Goal: Information Seeking & Learning: Learn about a topic

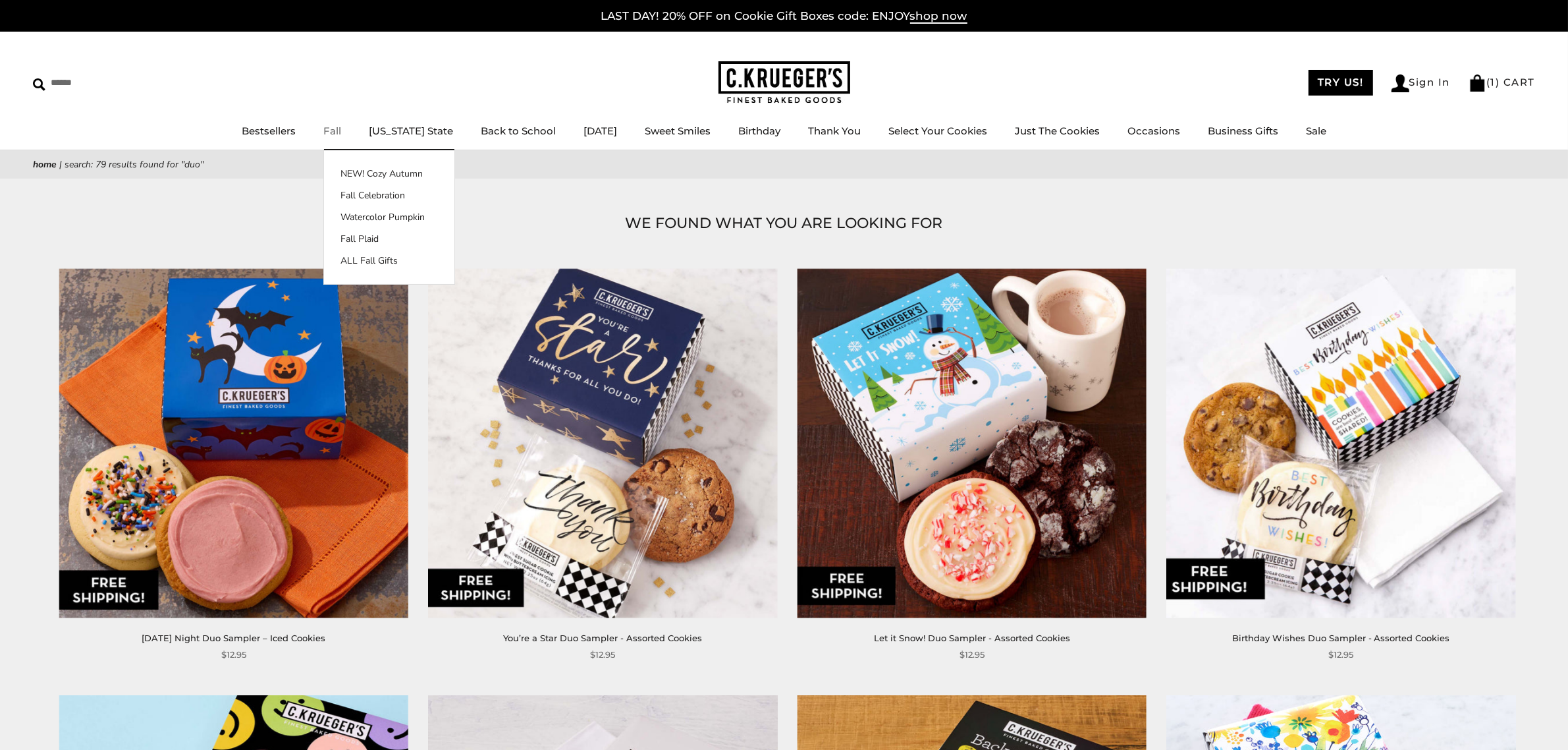
click at [341, 129] on link "Fall" at bounding box center [332, 131] width 18 height 13
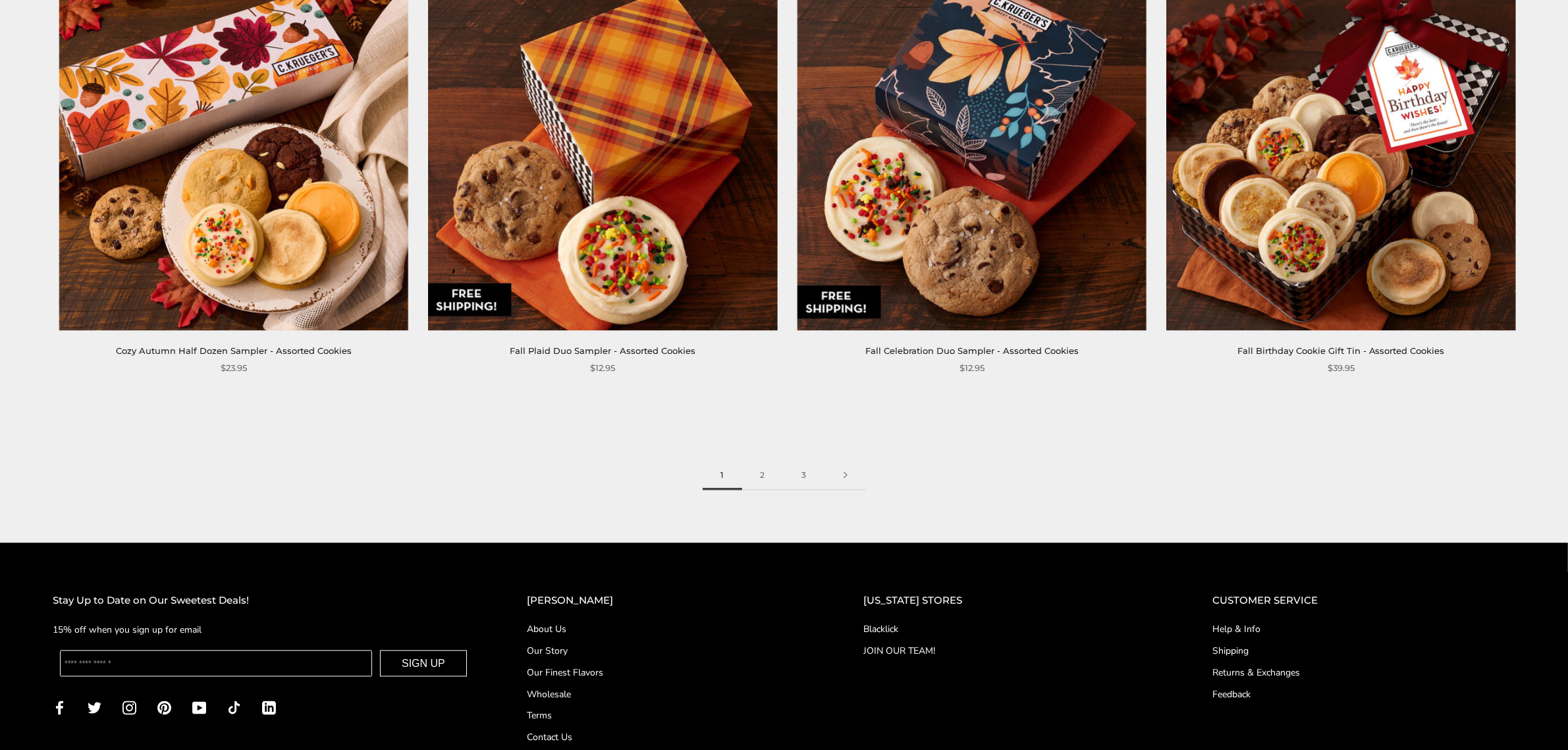
scroll to position [2613, 0]
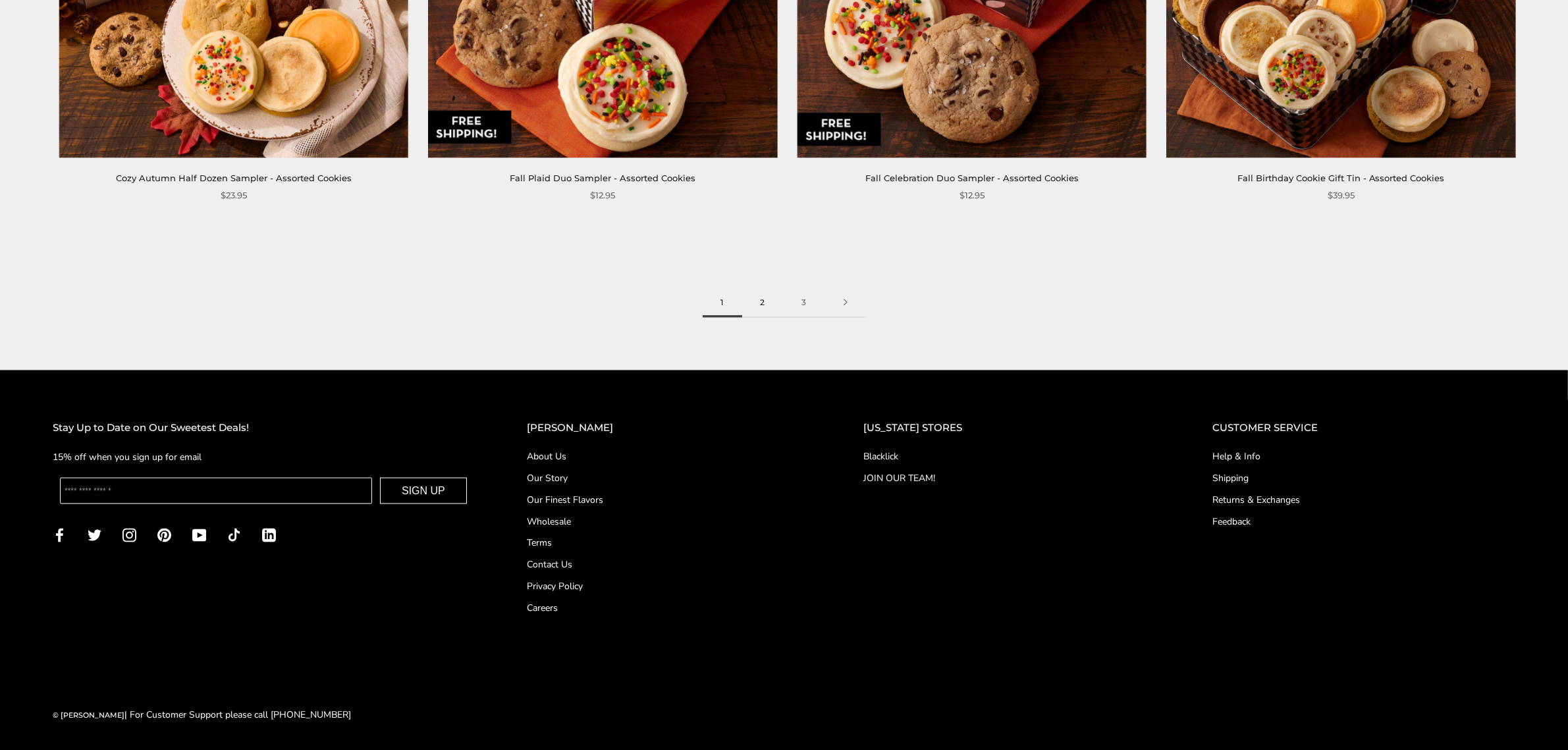
click at [758, 294] on link "2" at bounding box center [763, 302] width 41 height 29
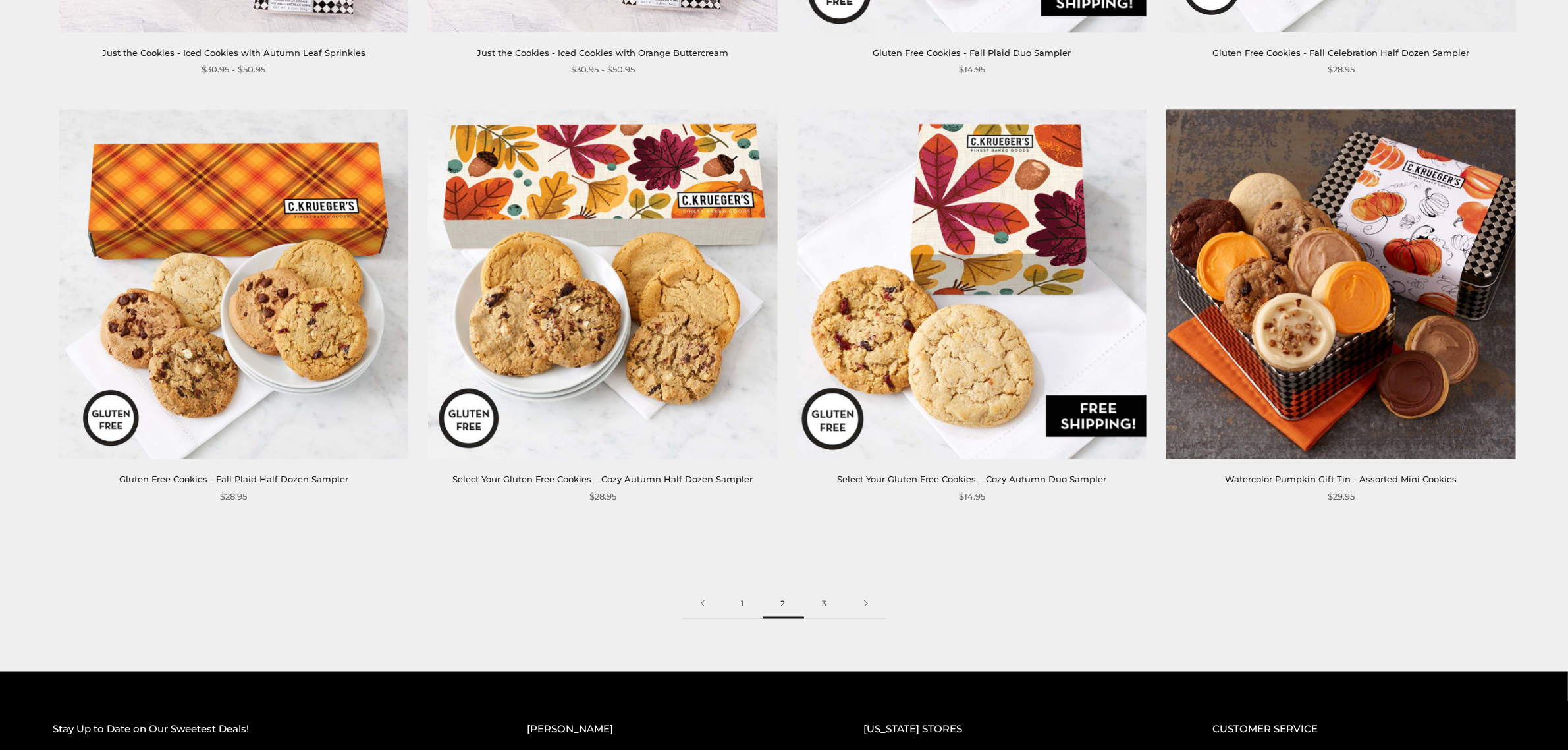
scroll to position [2525, 0]
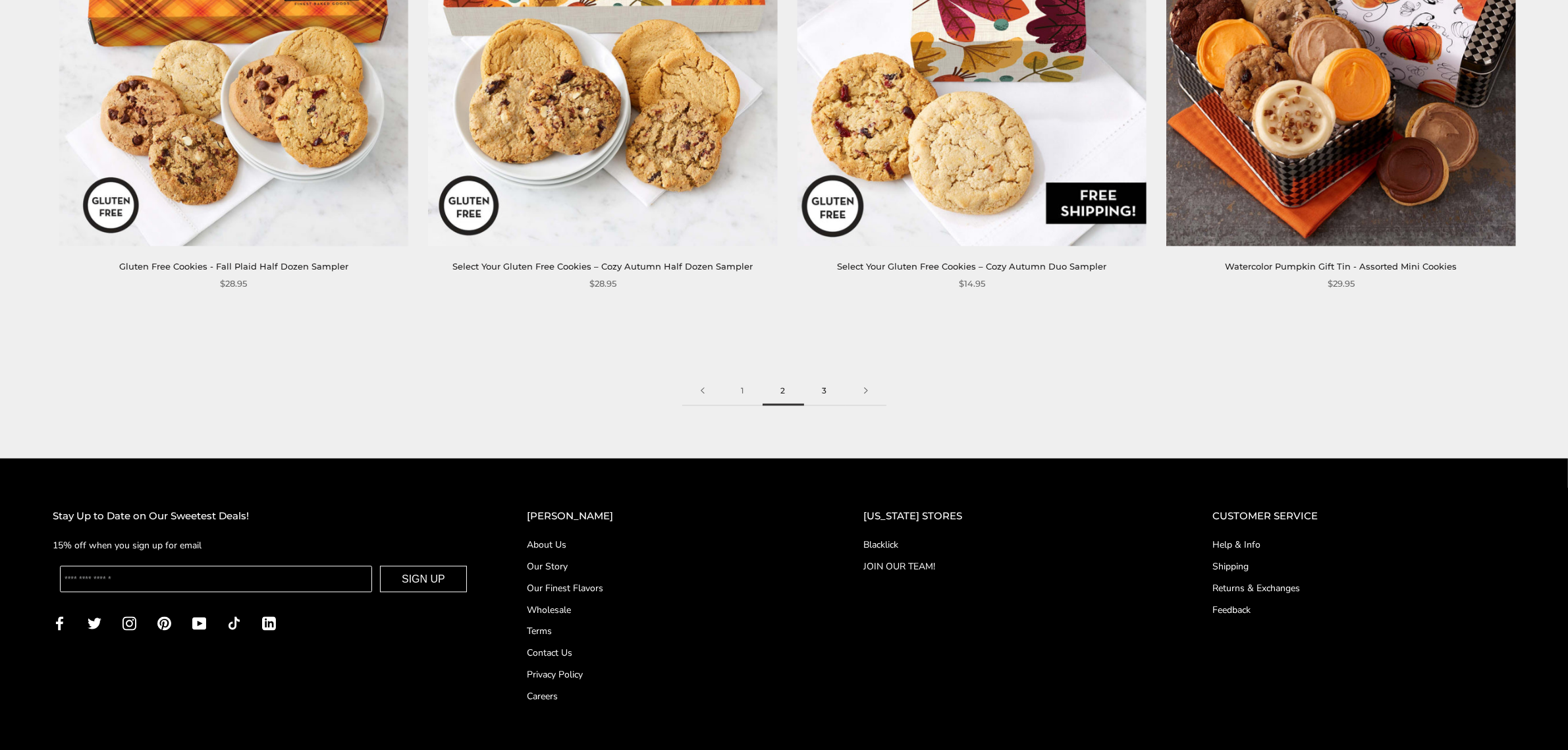
click at [827, 385] on link "3" at bounding box center [825, 391] width 41 height 29
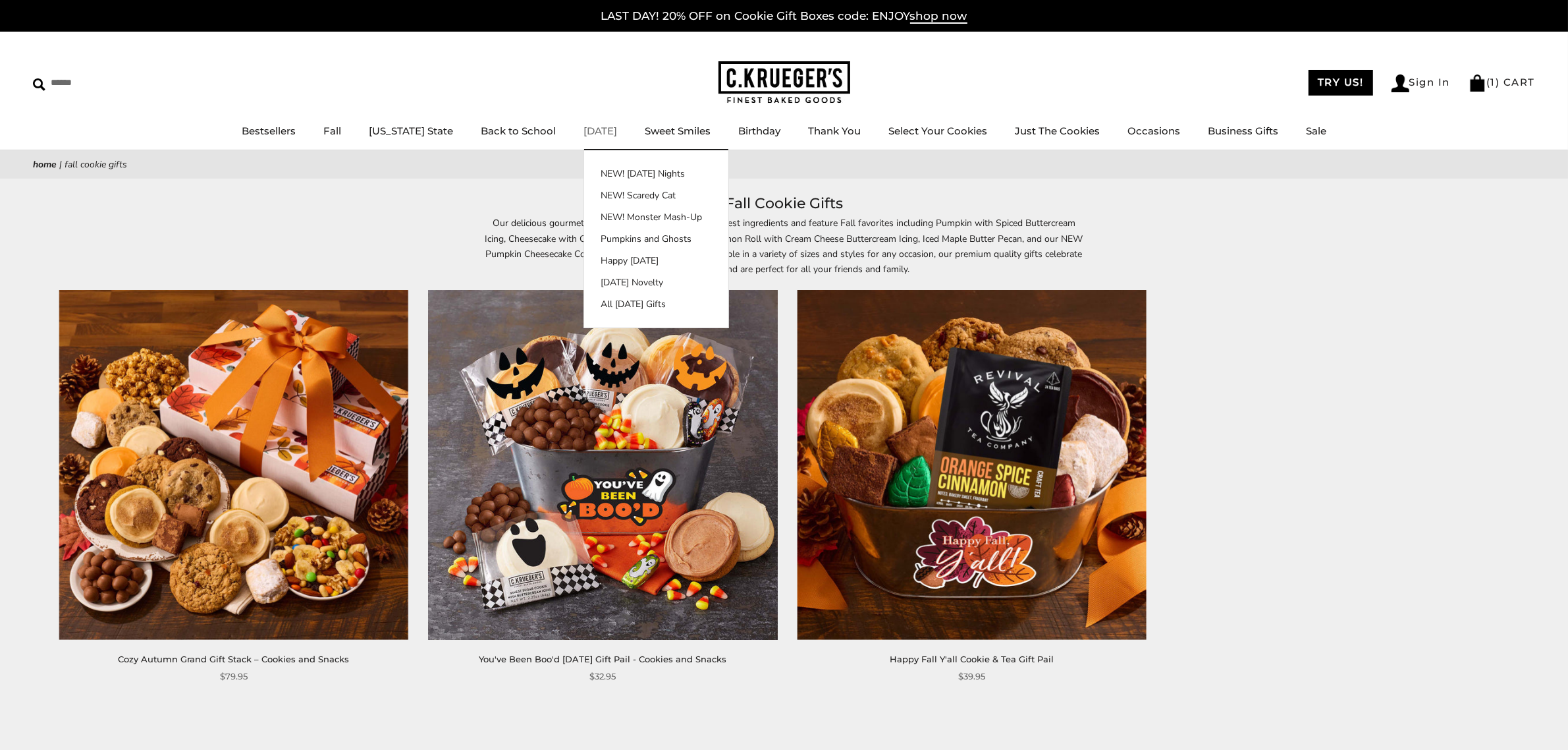
click at [590, 129] on link "[DATE]" at bounding box center [600, 131] width 34 height 13
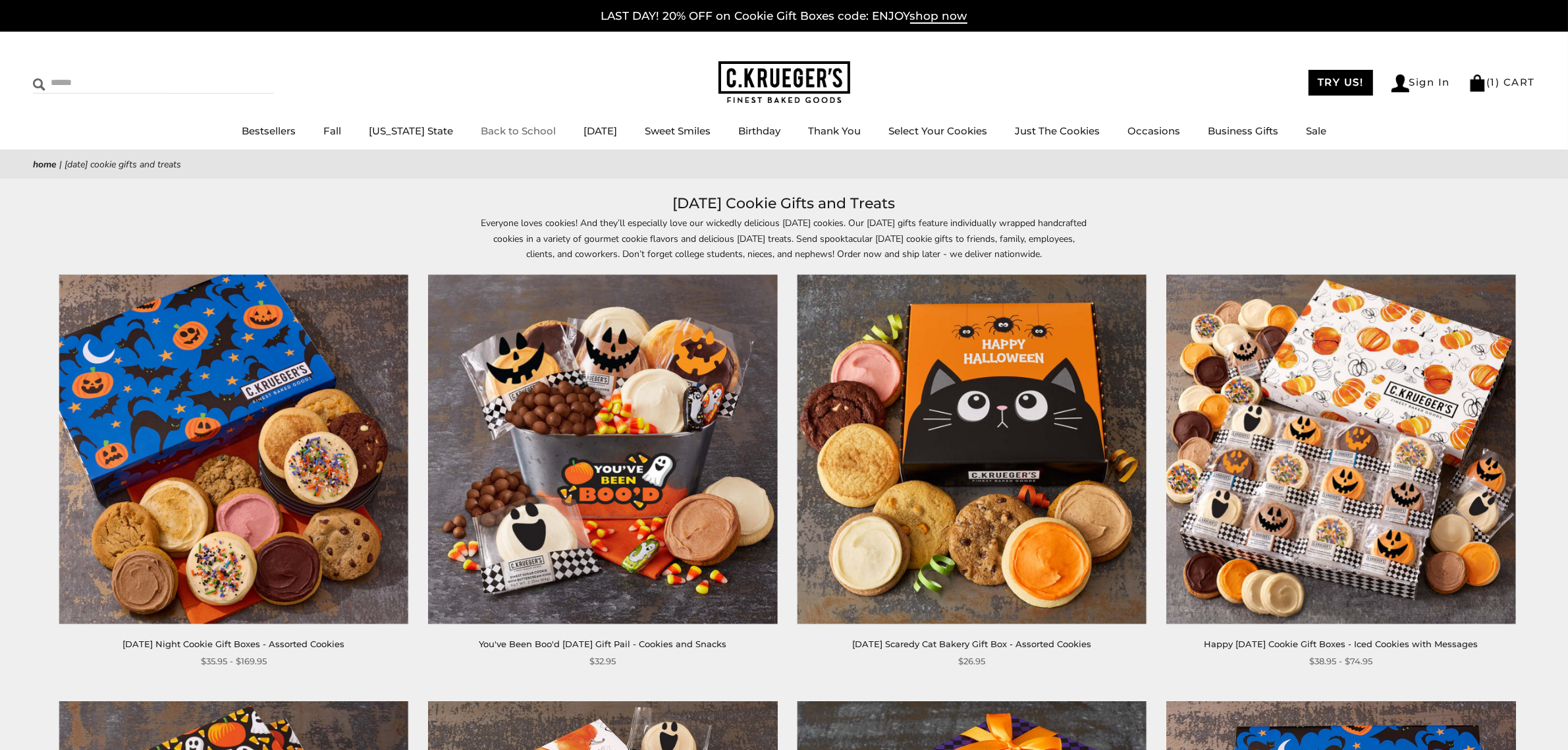
click at [74, 82] on input "Search" at bounding box center [111, 82] width 156 height 21
type input "***"
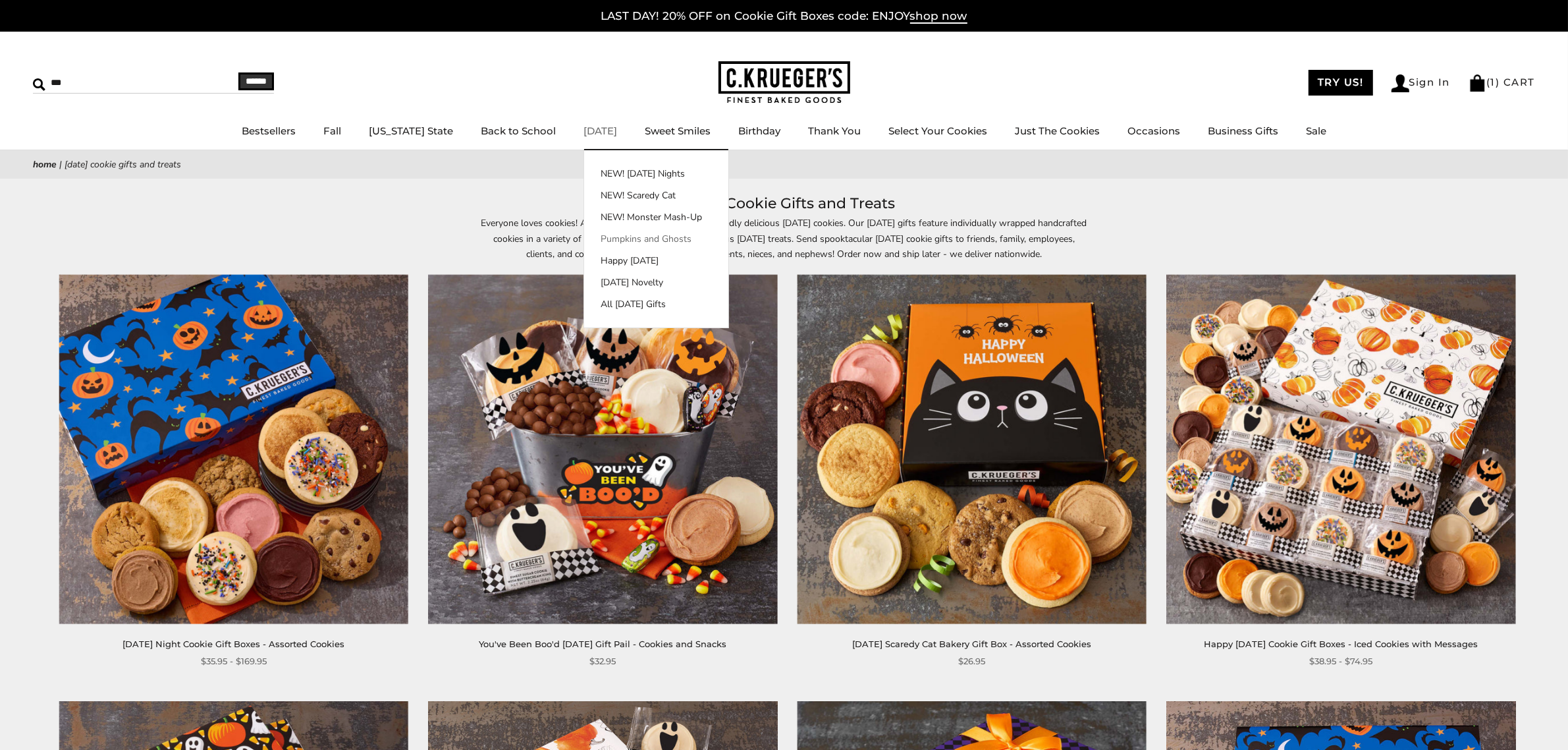
click at [611, 239] on link "Pumpkins and Ghosts" at bounding box center [656, 238] width 144 height 13
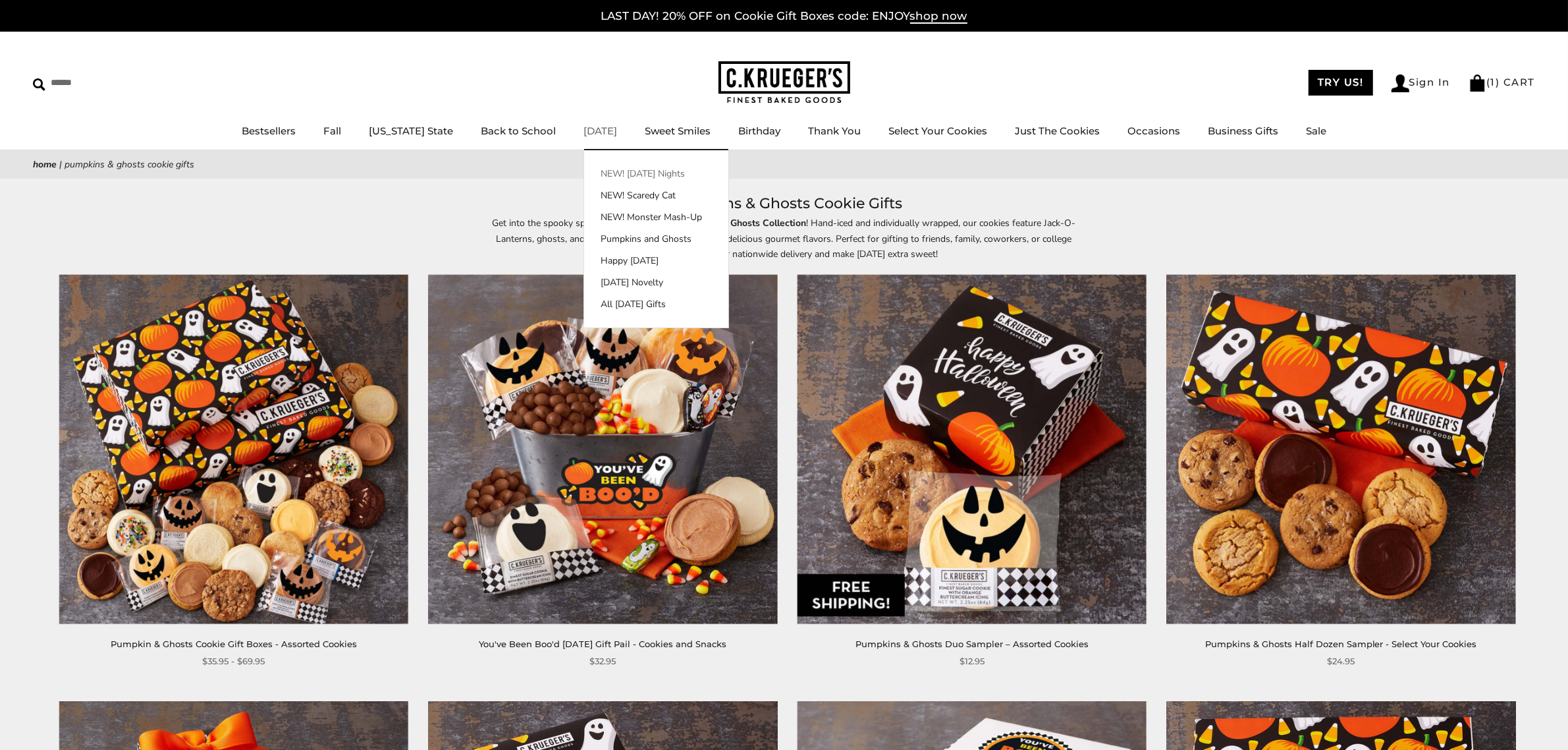
click at [594, 166] on link "NEW! [DATE] Nights" at bounding box center [656, 173] width 144 height 13
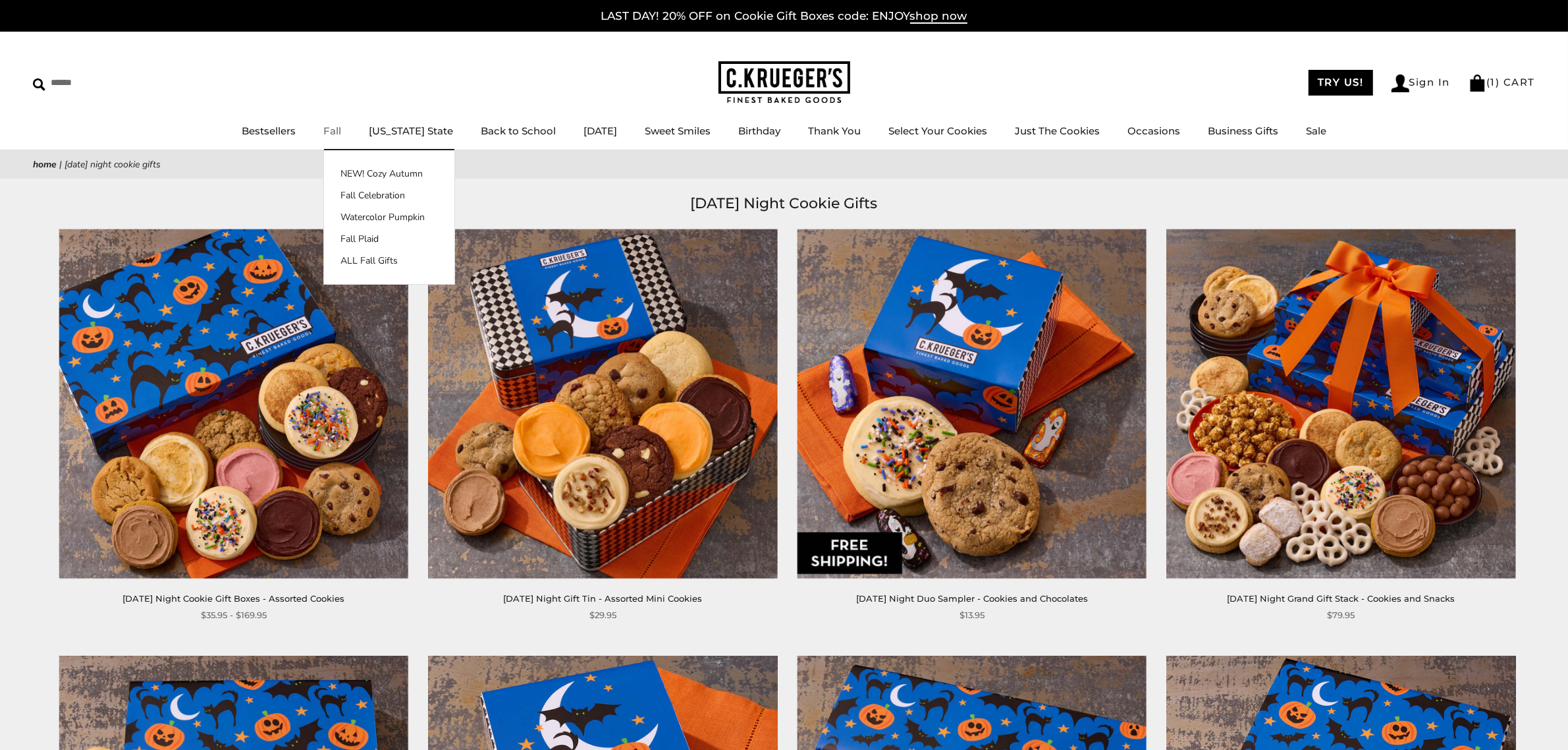
click at [341, 135] on link "Fall" at bounding box center [332, 131] width 18 height 13
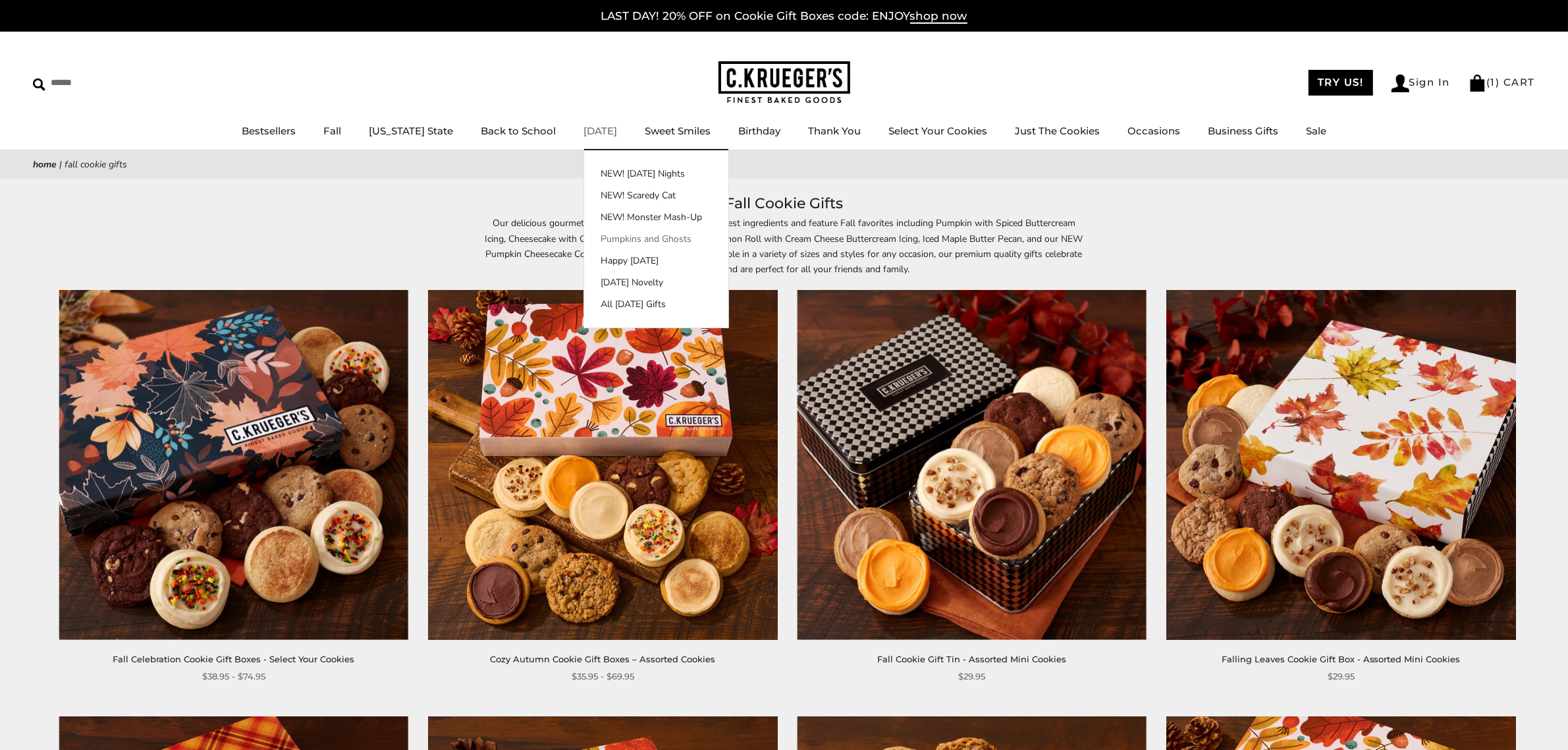
click at [604, 232] on link "Pumpkins and Ghosts" at bounding box center [656, 238] width 144 height 13
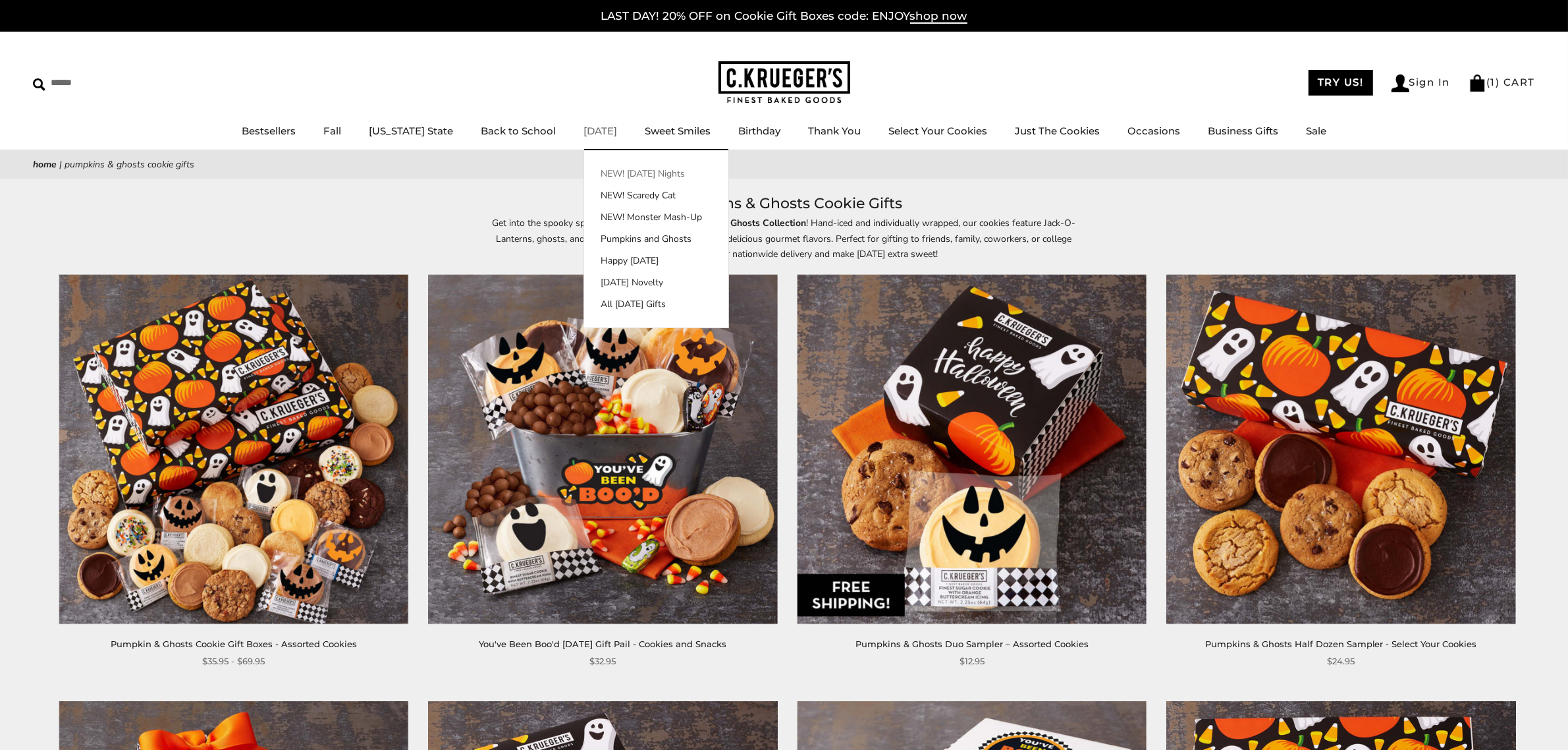
click at [591, 179] on link "NEW! [DATE] Nights" at bounding box center [656, 173] width 144 height 13
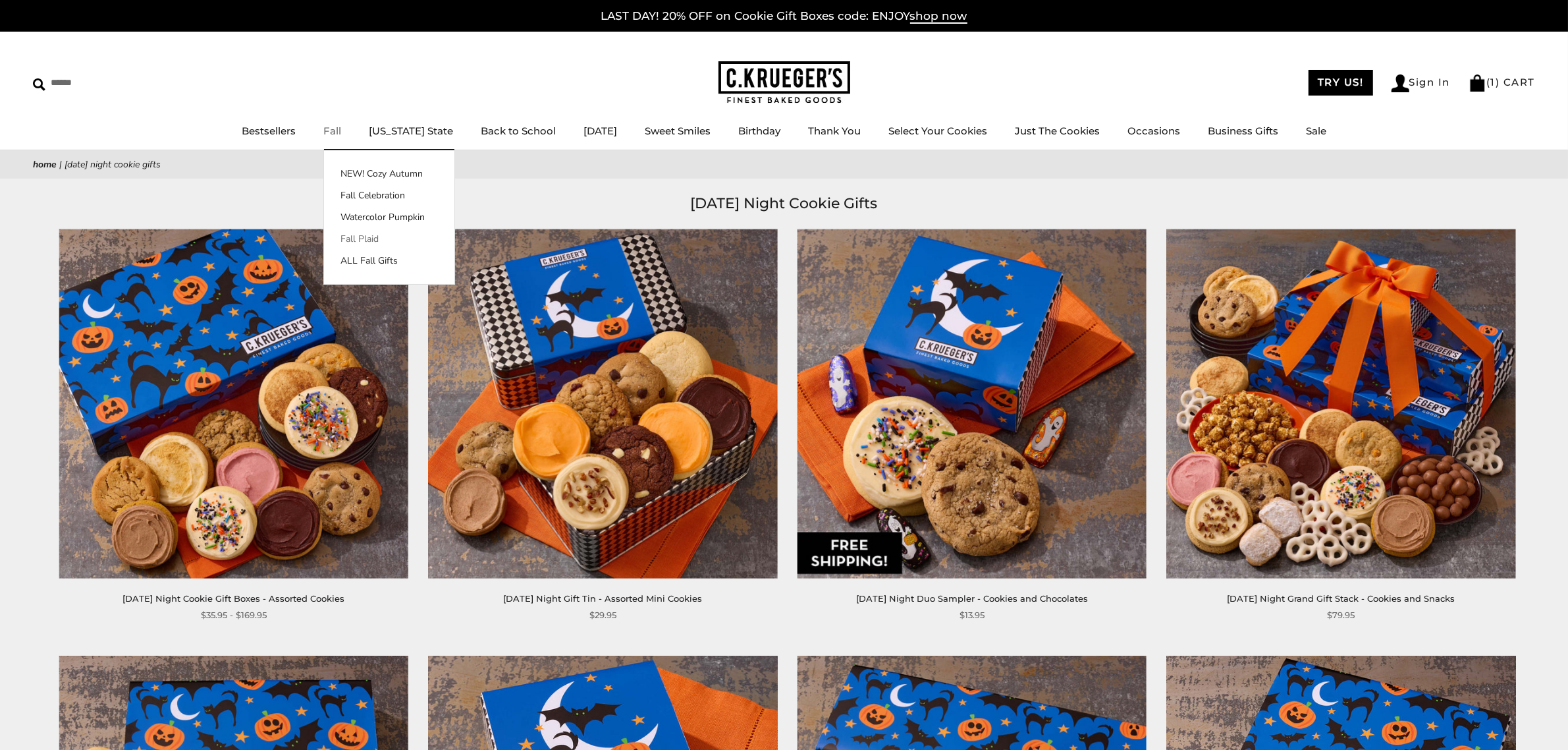
click at [377, 232] on link "Fall Plaid" at bounding box center [390, 238] width 130 height 13
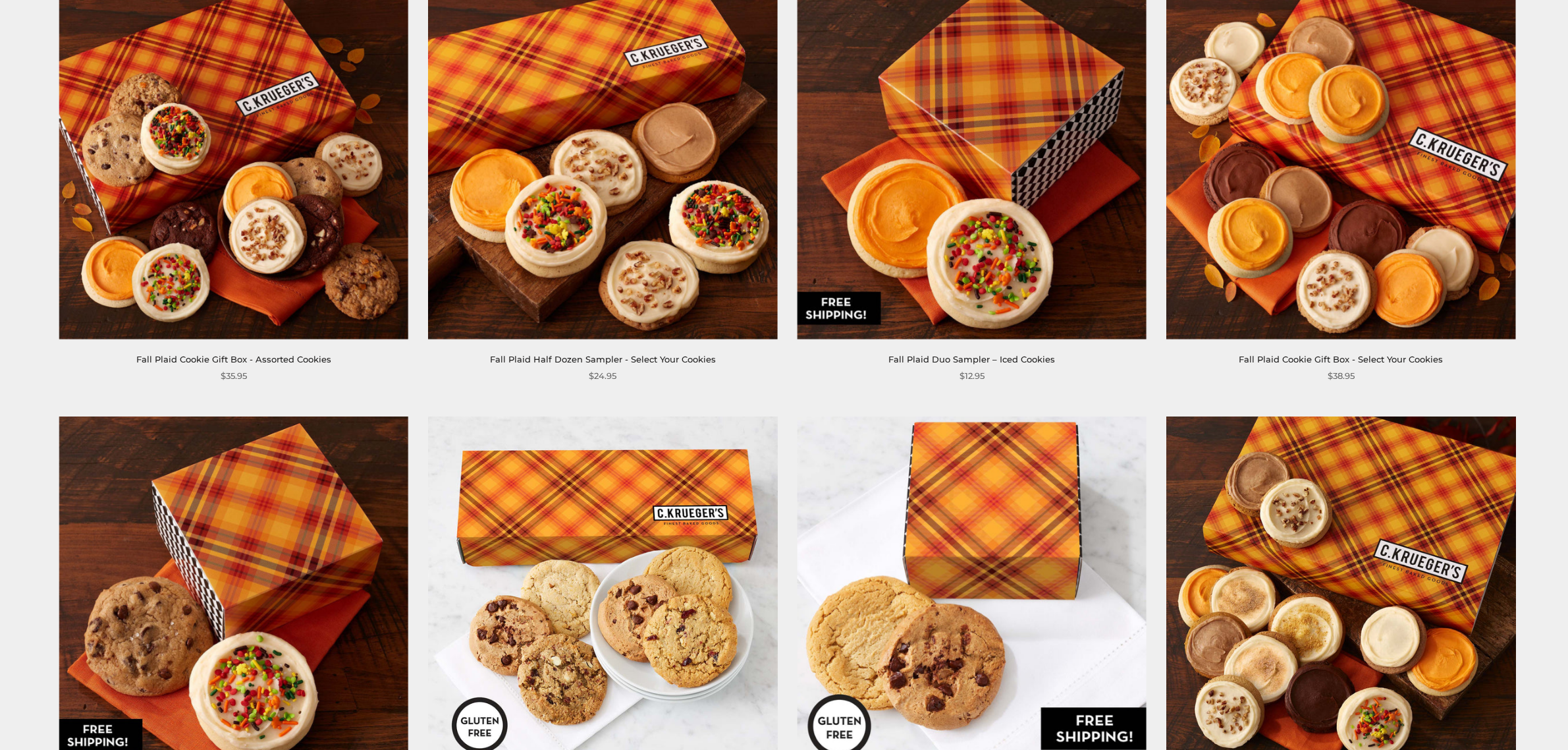
scroll to position [55, 0]
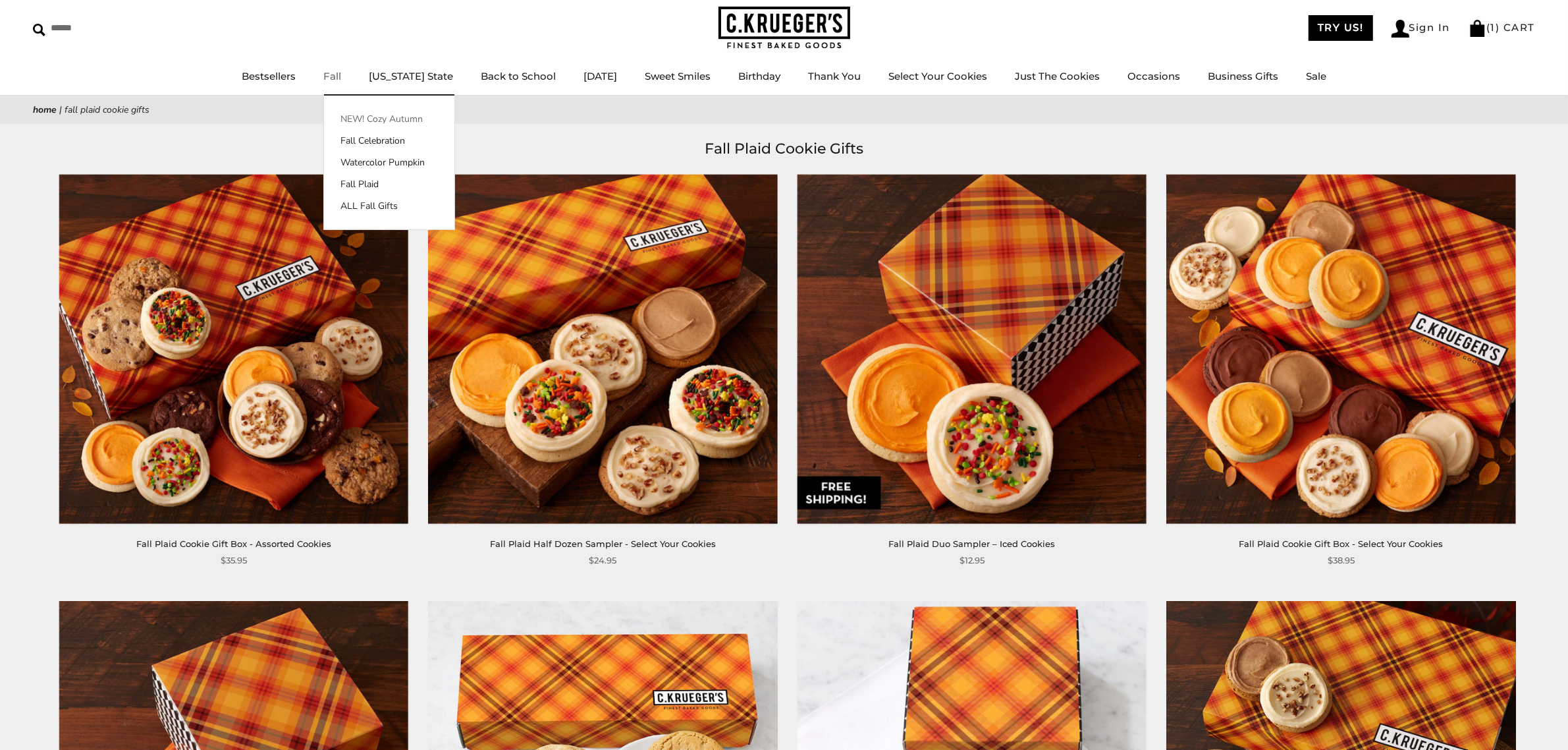
click at [373, 120] on link "NEW! Cozy Autumn" at bounding box center [390, 118] width 130 height 13
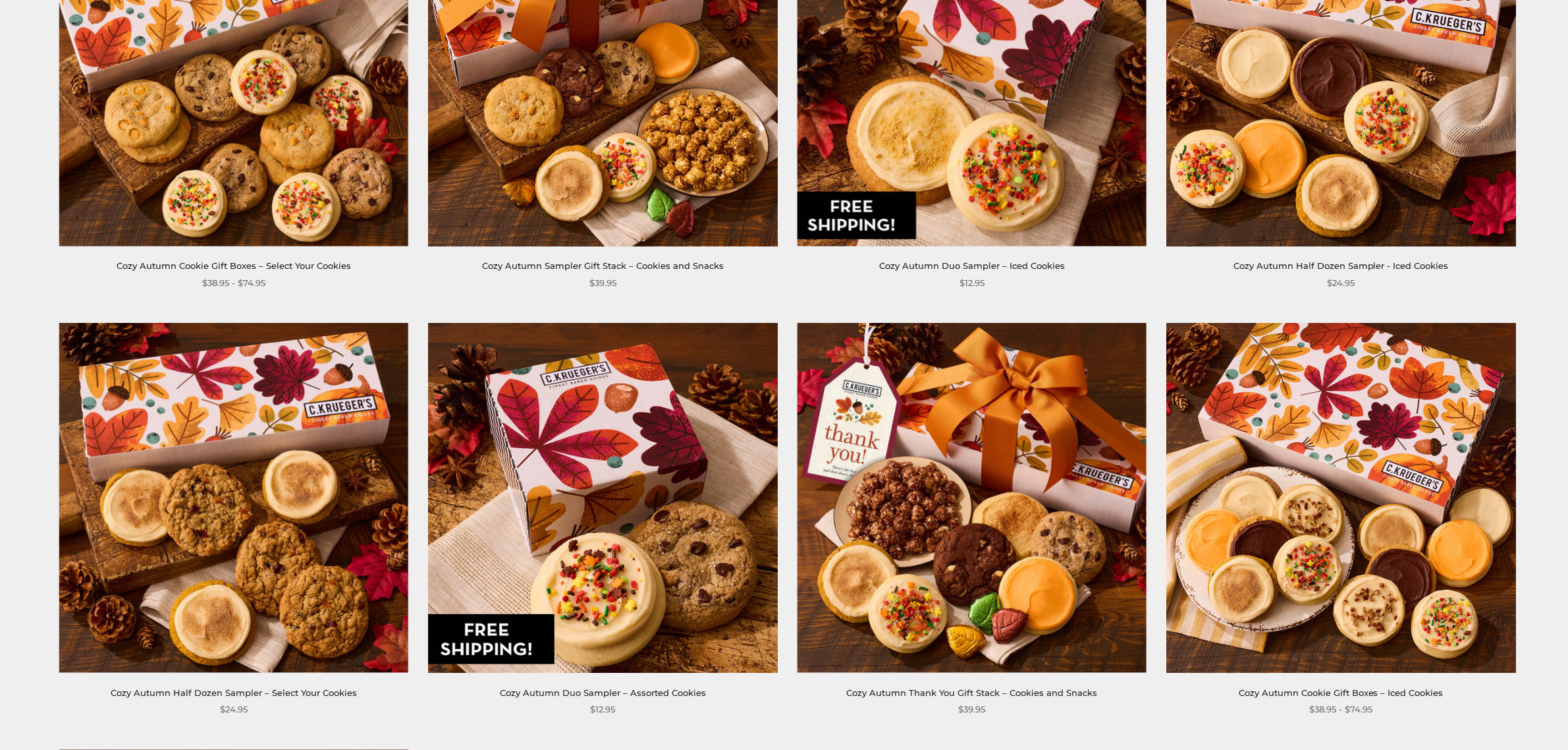
scroll to position [768, 0]
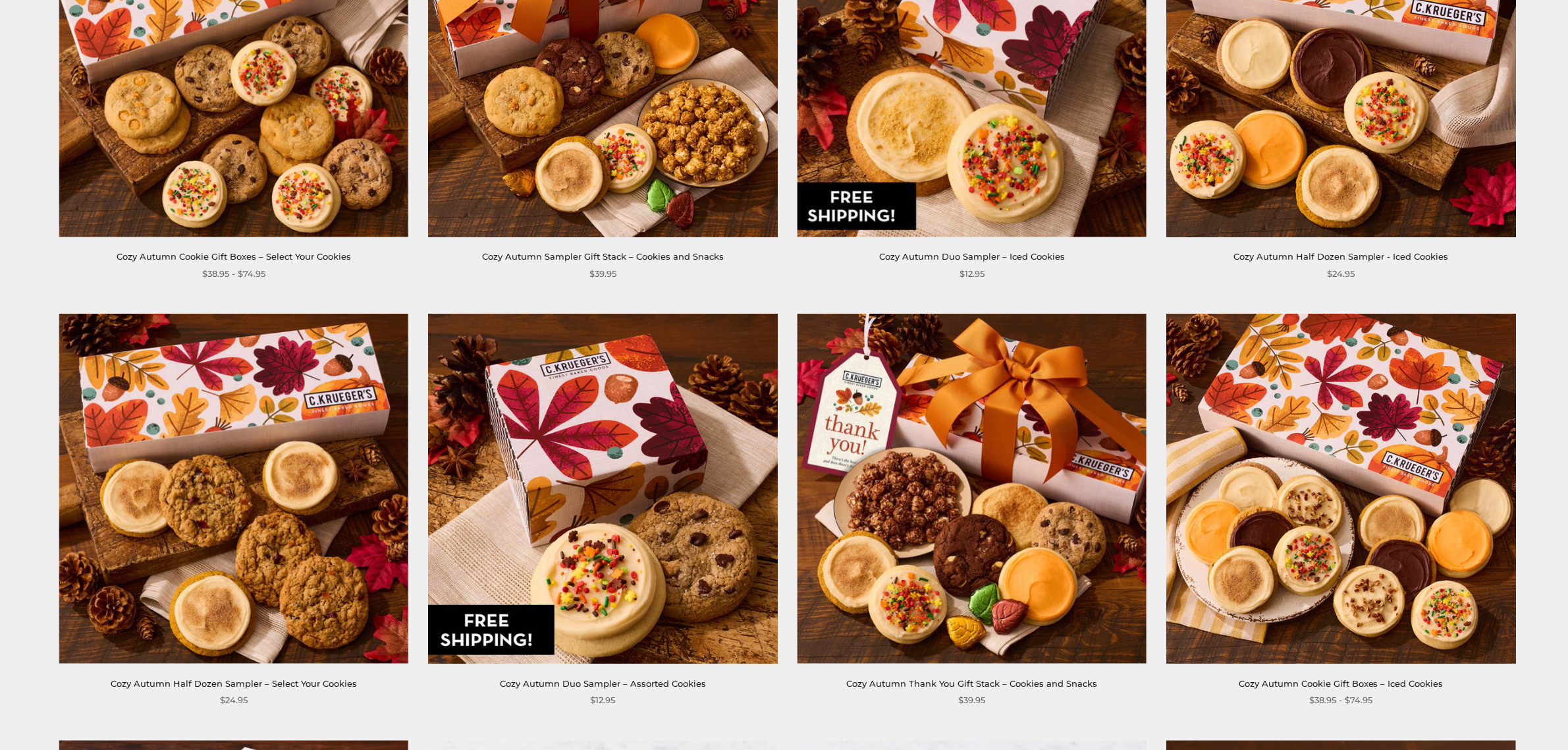
click at [1077, 244] on div "Cozy Autumn Duo Sampler – Iced Cookies $12.95" at bounding box center [971, 84] width 349 height 393
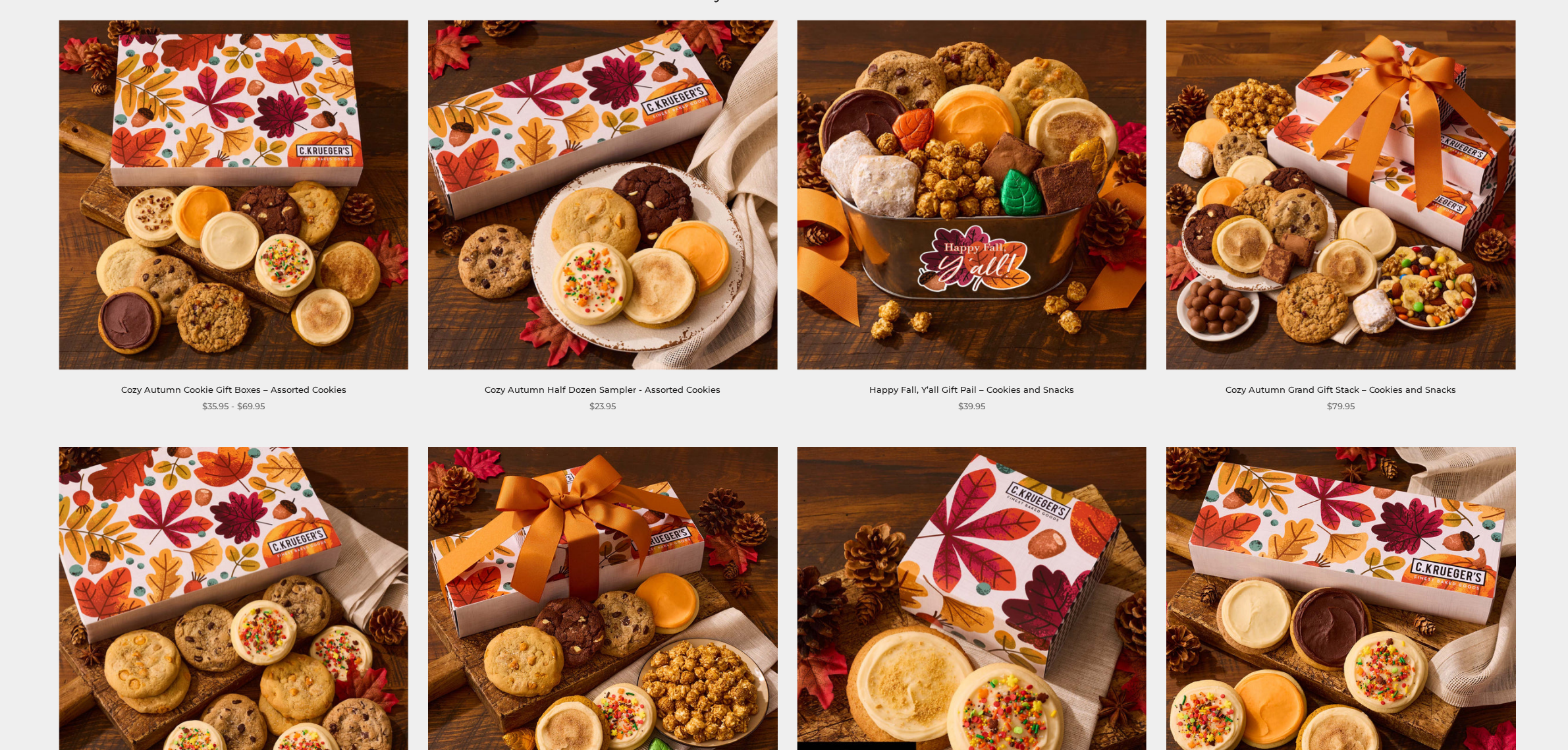
scroll to position [384, 0]
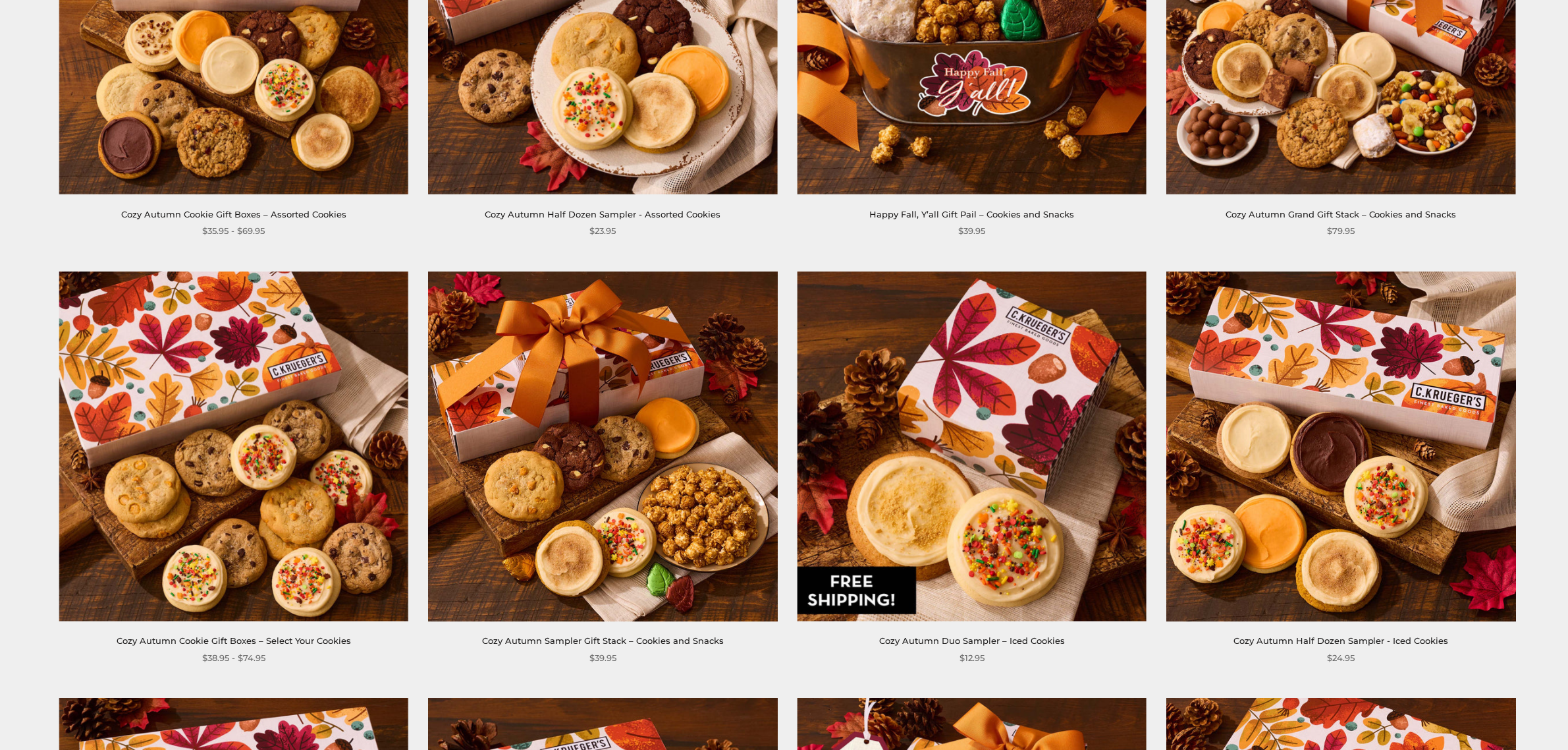
click at [1497, 231] on div "$79.95" at bounding box center [1340, 231] width 349 height 13
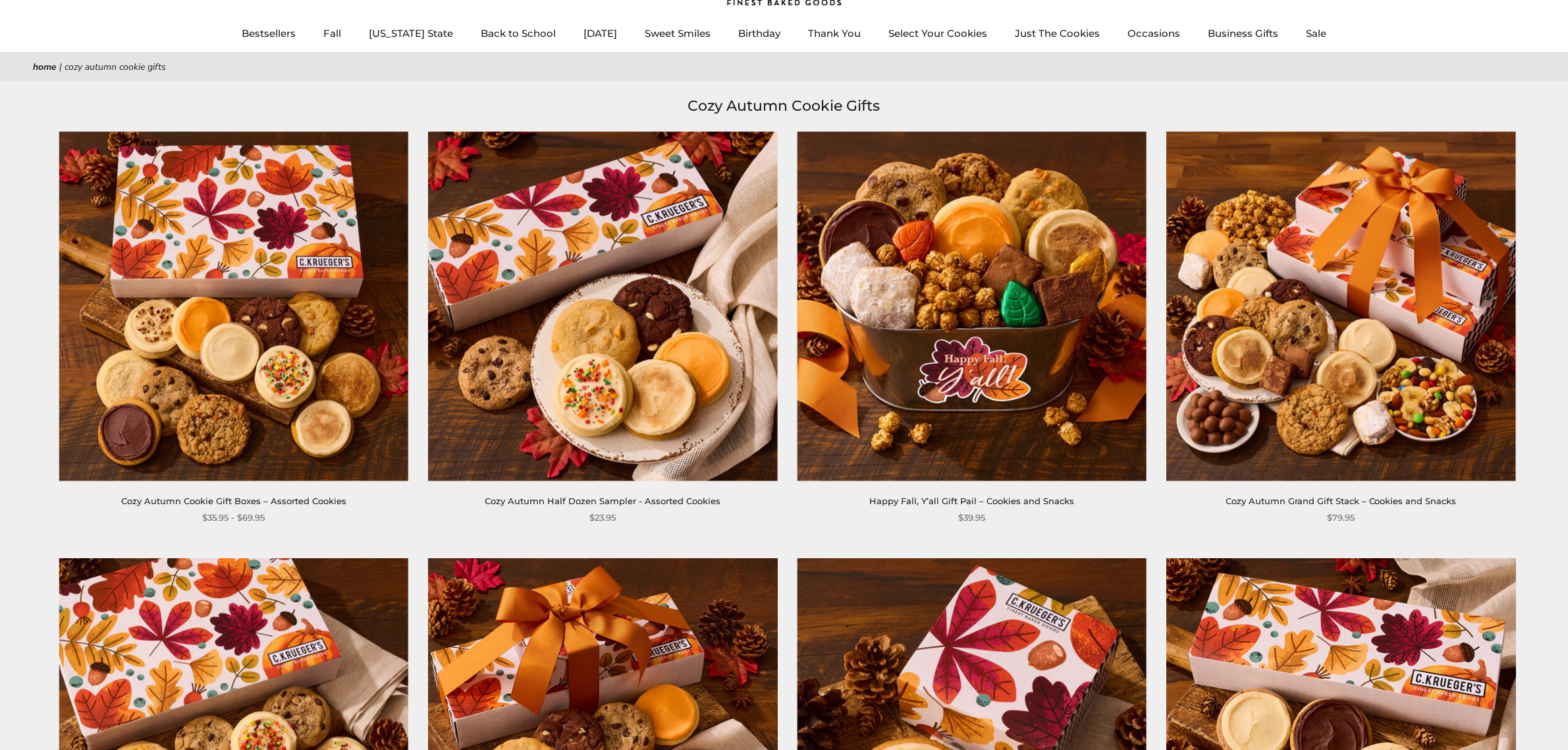
scroll to position [0, 0]
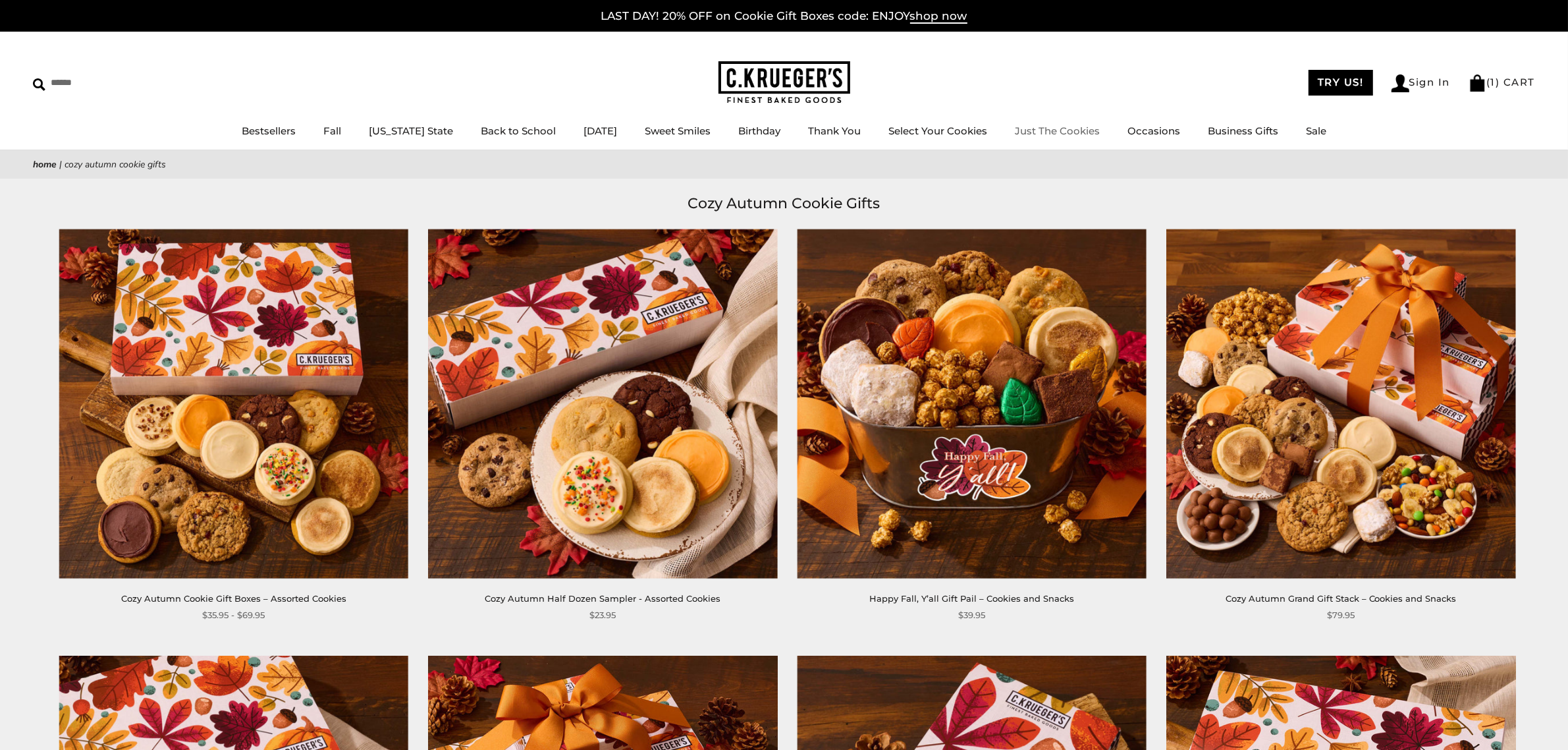
click at [1050, 126] on link "Just The Cookies" at bounding box center [1057, 131] width 85 height 13
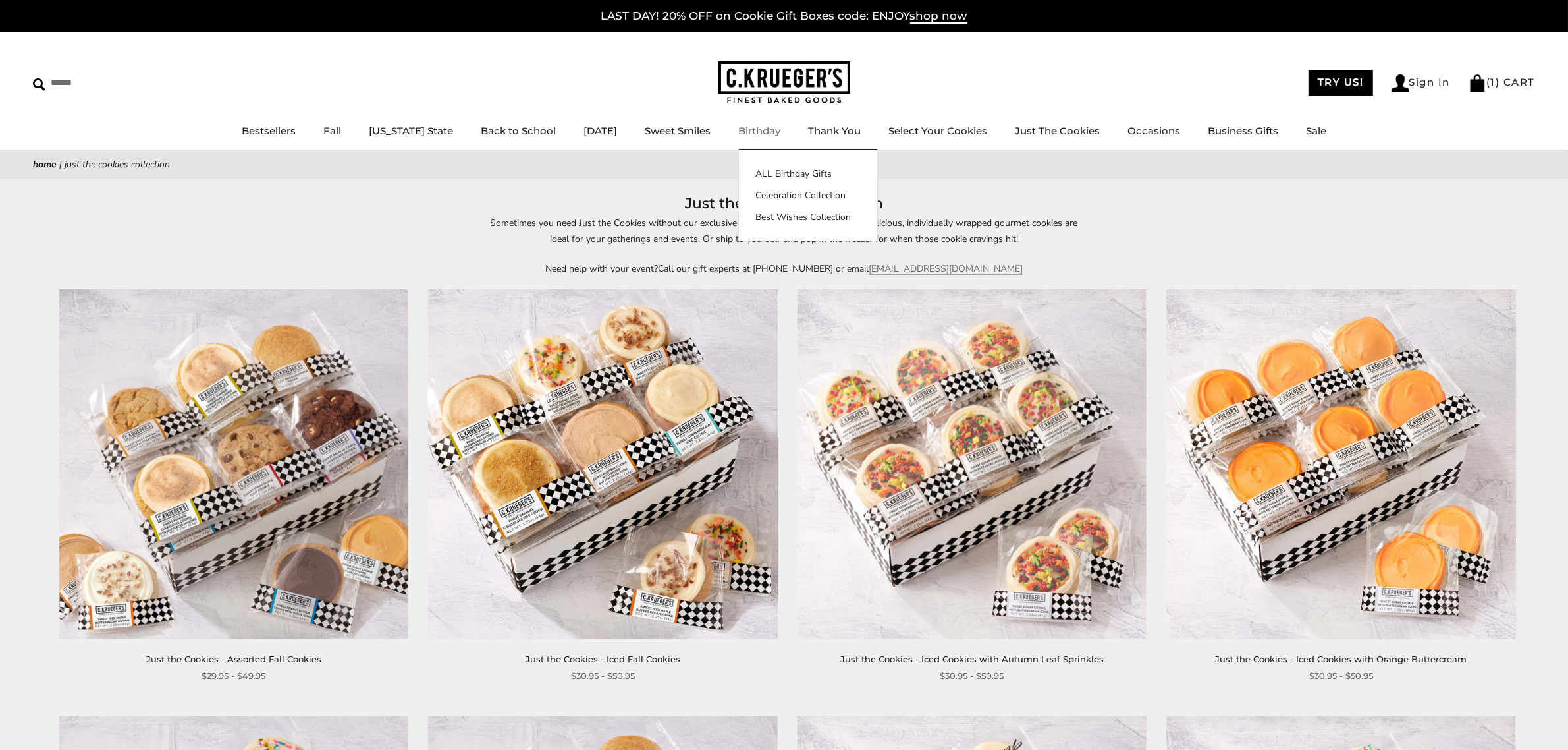
click at [766, 131] on link "Birthday" at bounding box center [759, 131] width 42 height 13
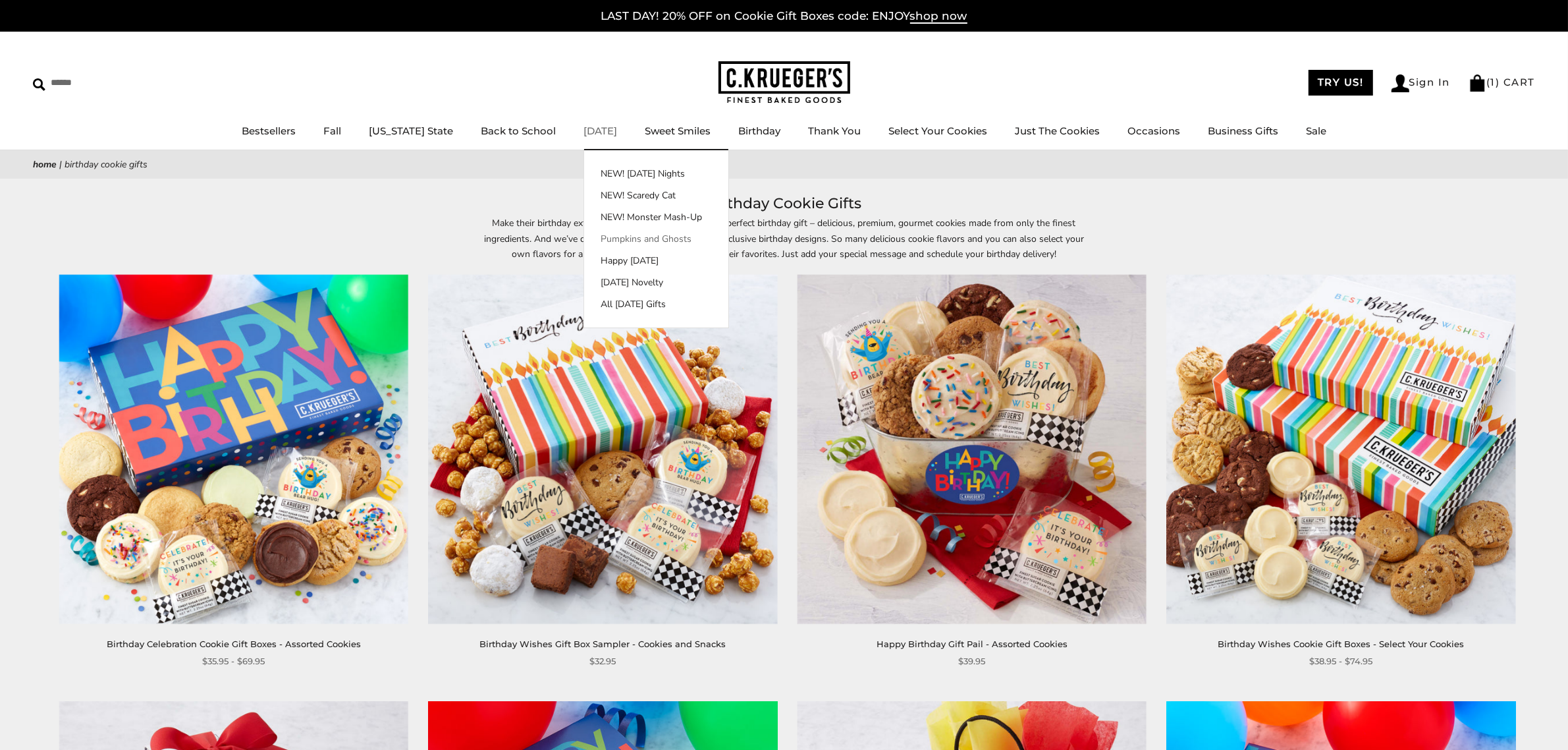
click at [609, 237] on link "Pumpkins and Ghosts" at bounding box center [656, 238] width 144 height 13
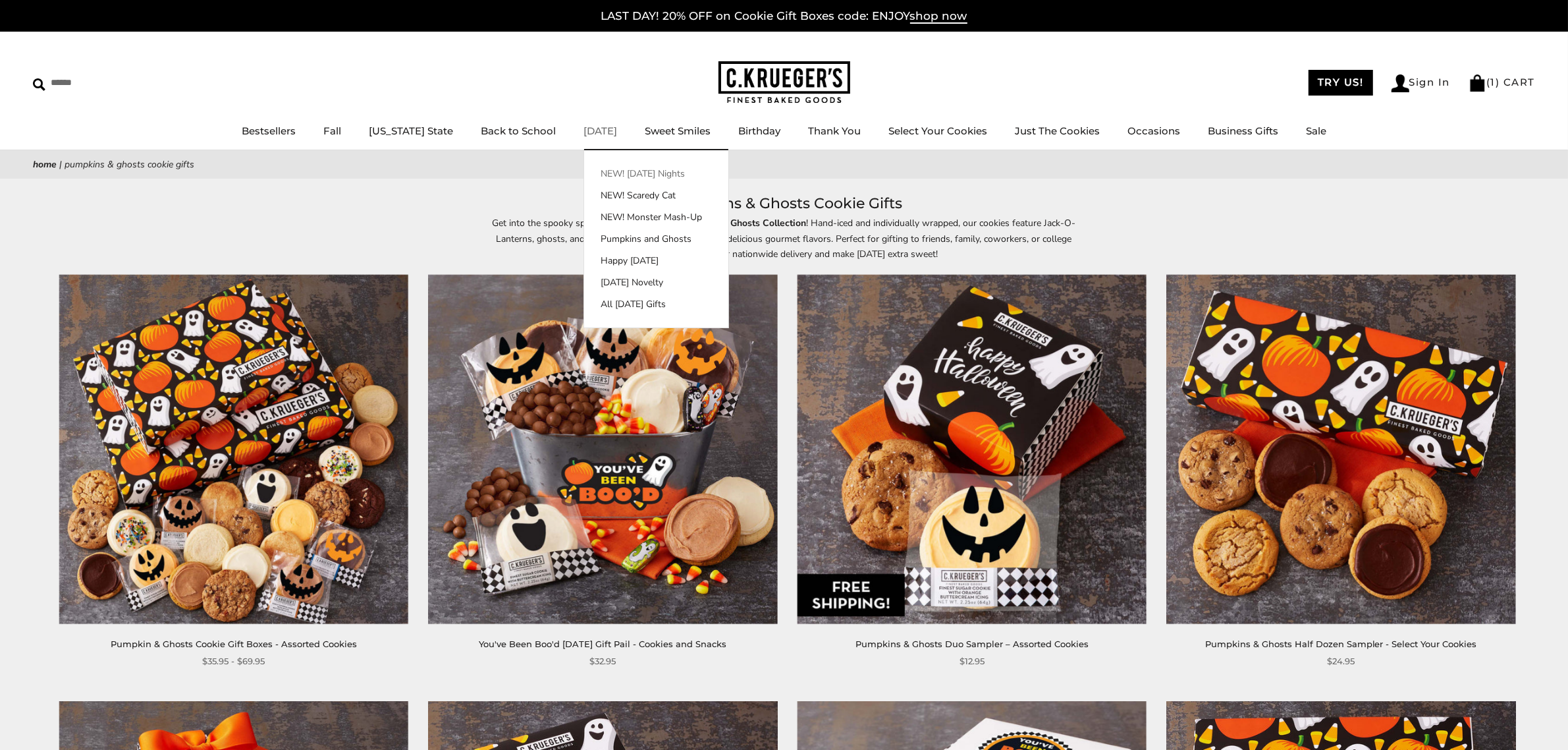
click at [591, 172] on link "NEW! [DATE] Nights" at bounding box center [656, 173] width 144 height 13
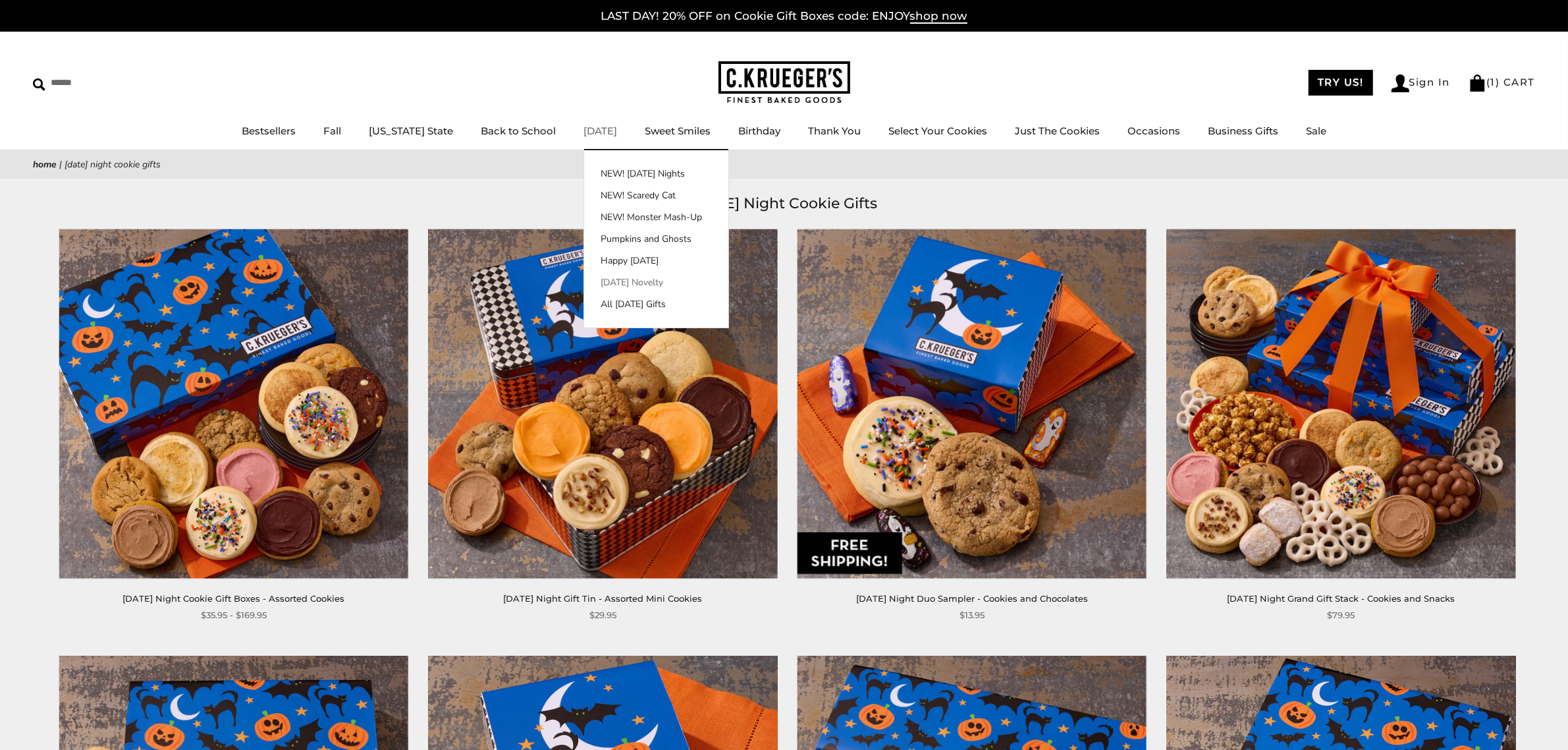
click at [607, 282] on link "[DATE] Novelty" at bounding box center [656, 282] width 144 height 13
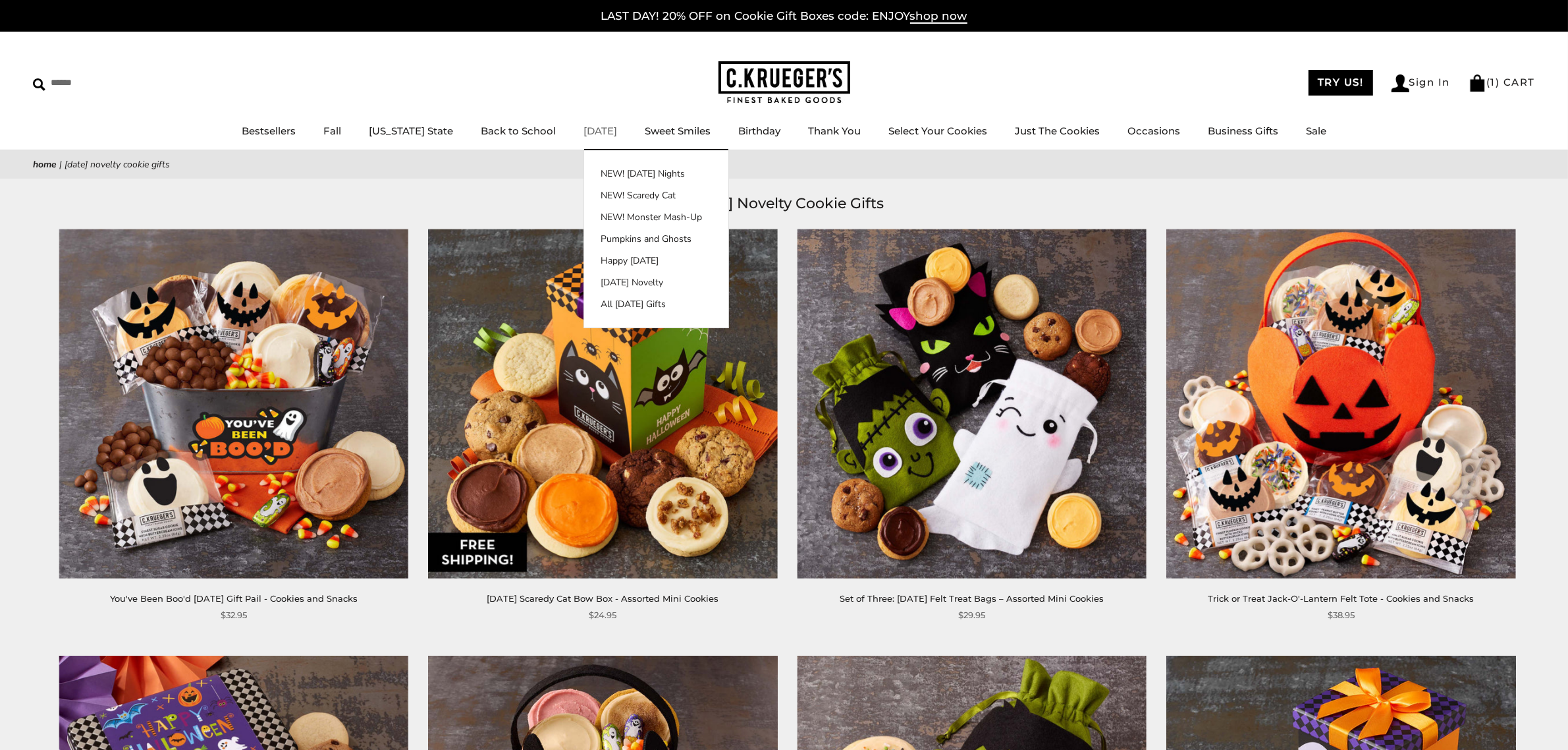
click at [583, 130] on link "[DATE]" at bounding box center [600, 131] width 34 height 13
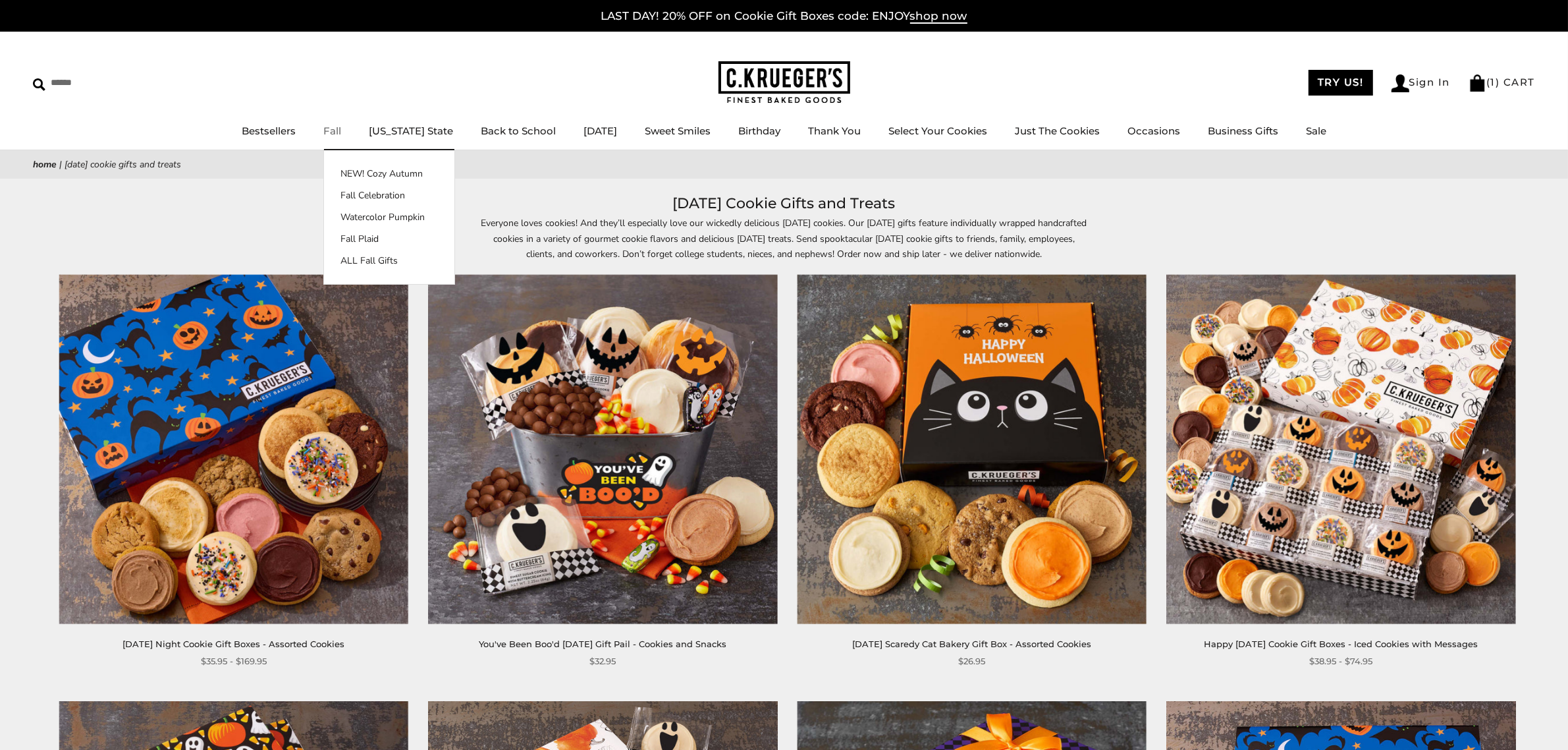
click at [340, 129] on link "Fall" at bounding box center [332, 131] width 18 height 13
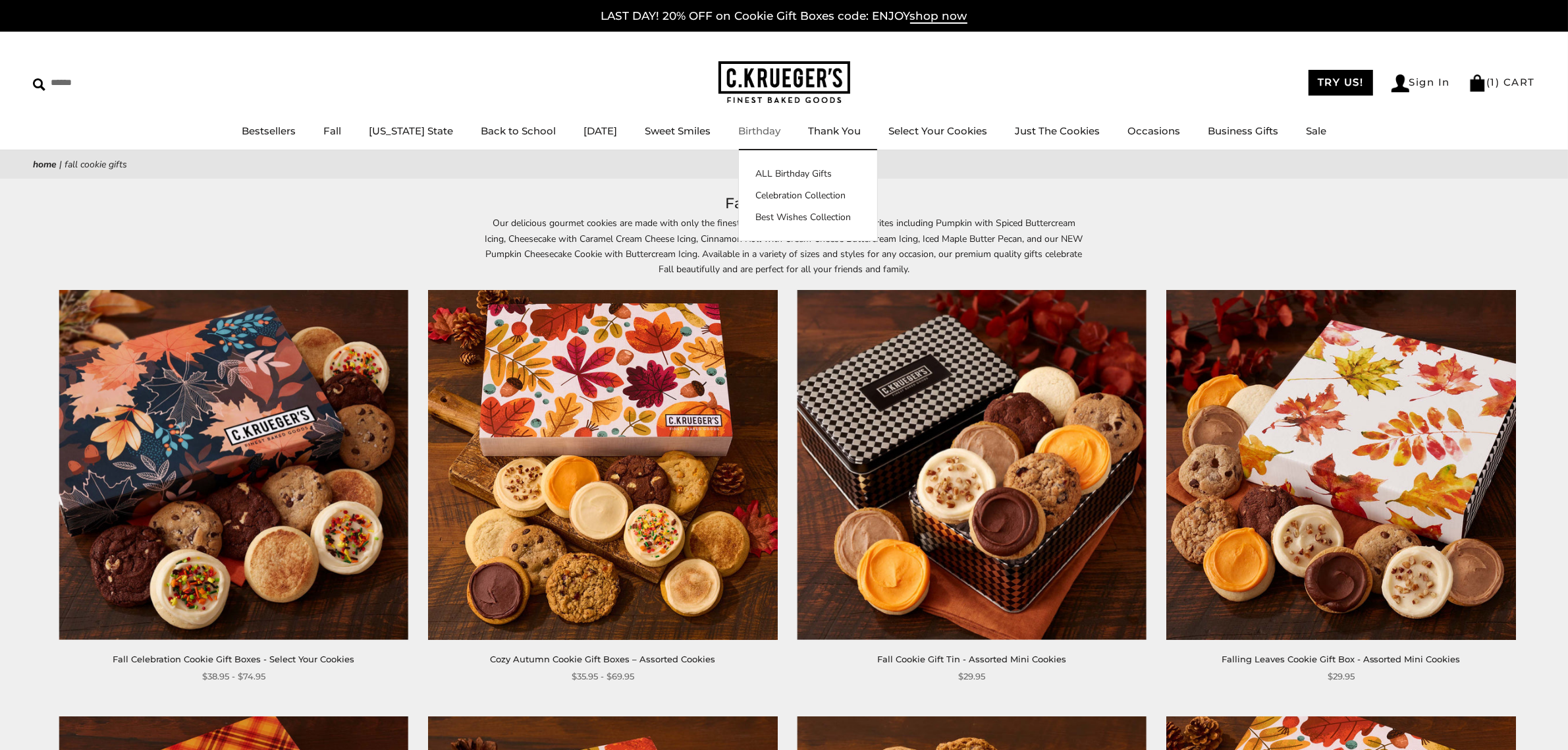
click at [752, 129] on link "Birthday" at bounding box center [759, 131] width 42 height 13
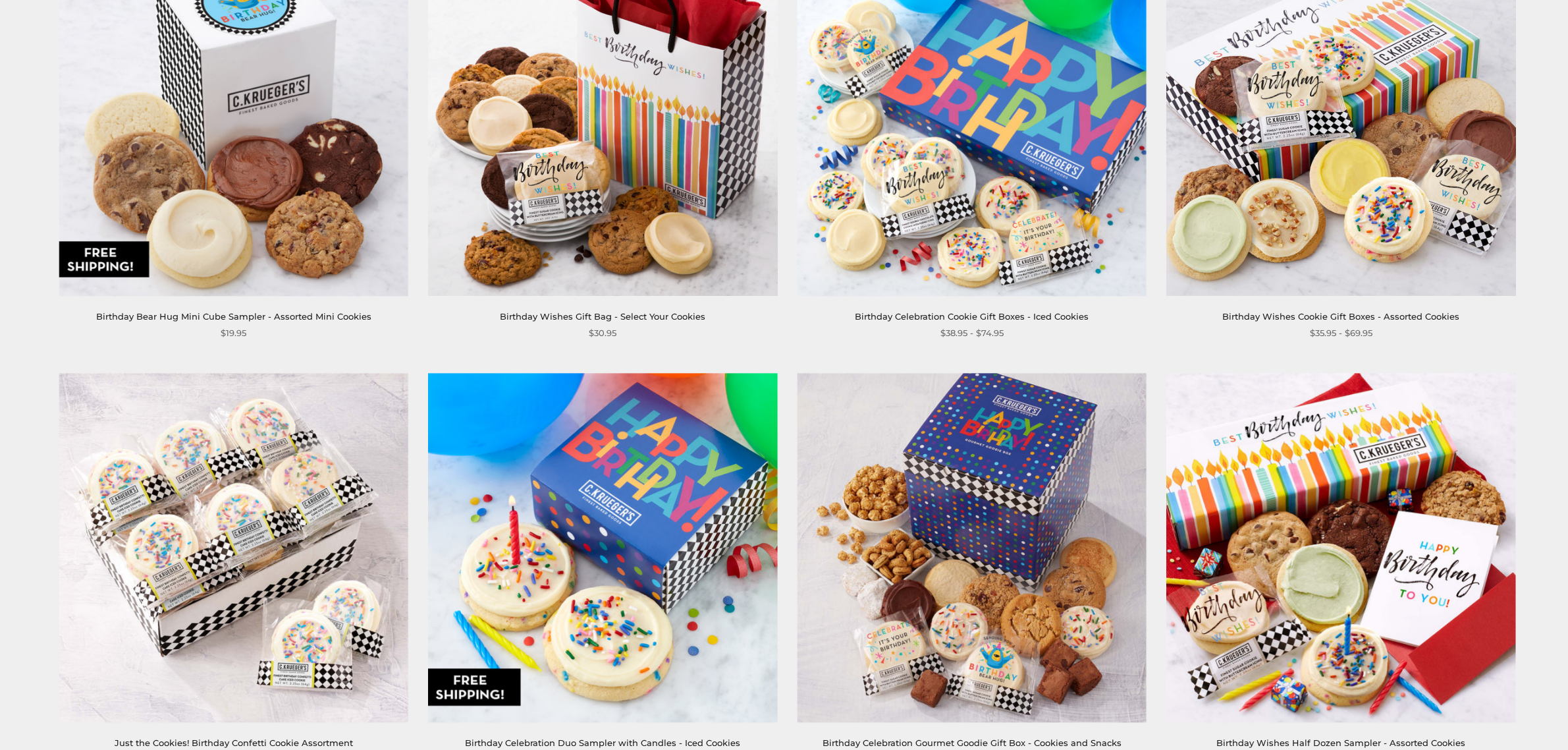
scroll to position [2195, 0]
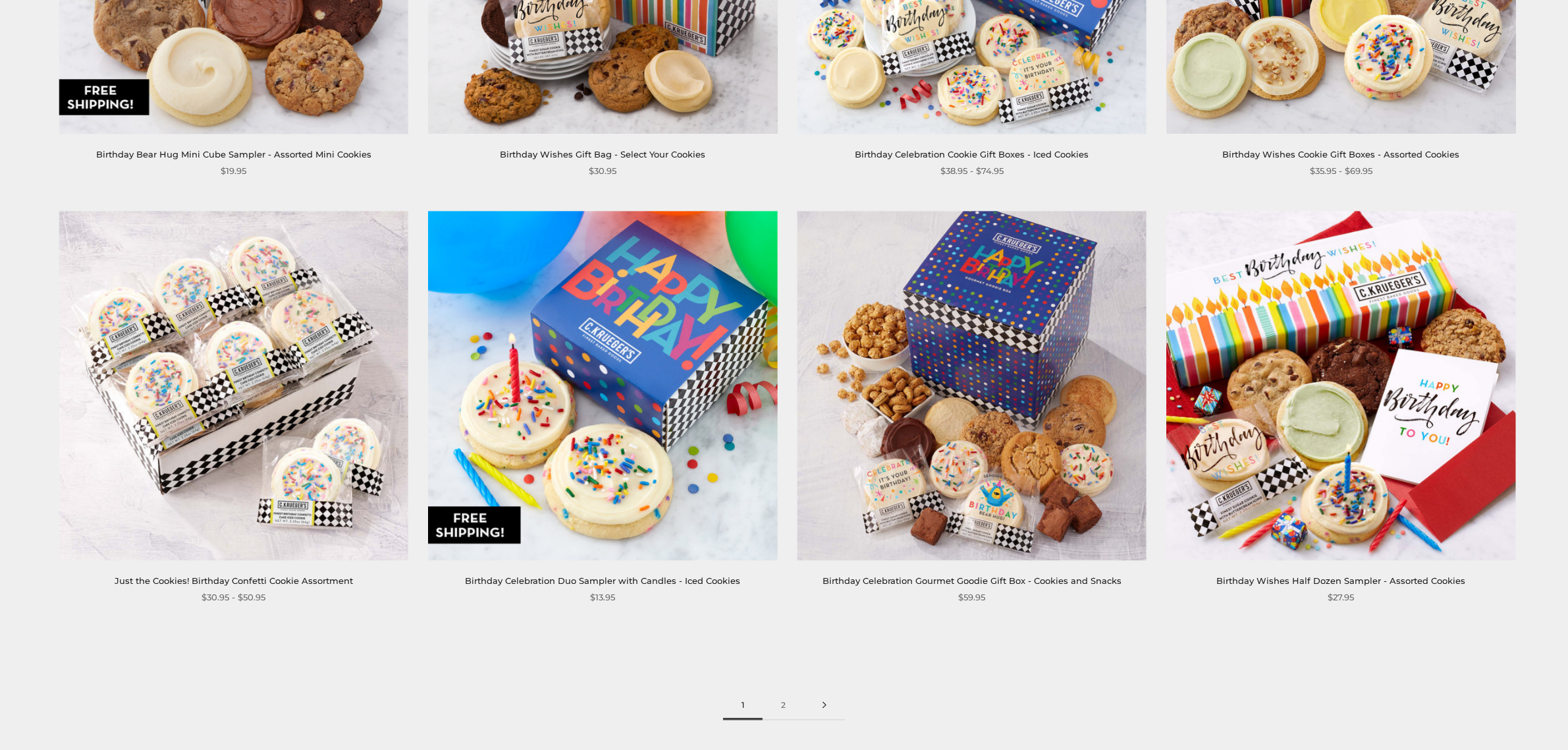
drag, startPoint x: 785, startPoint y: 709, endPoint x: 817, endPoint y: 695, distance: 34.9
click at [785, 709] on link "2" at bounding box center [783, 704] width 41 height 29
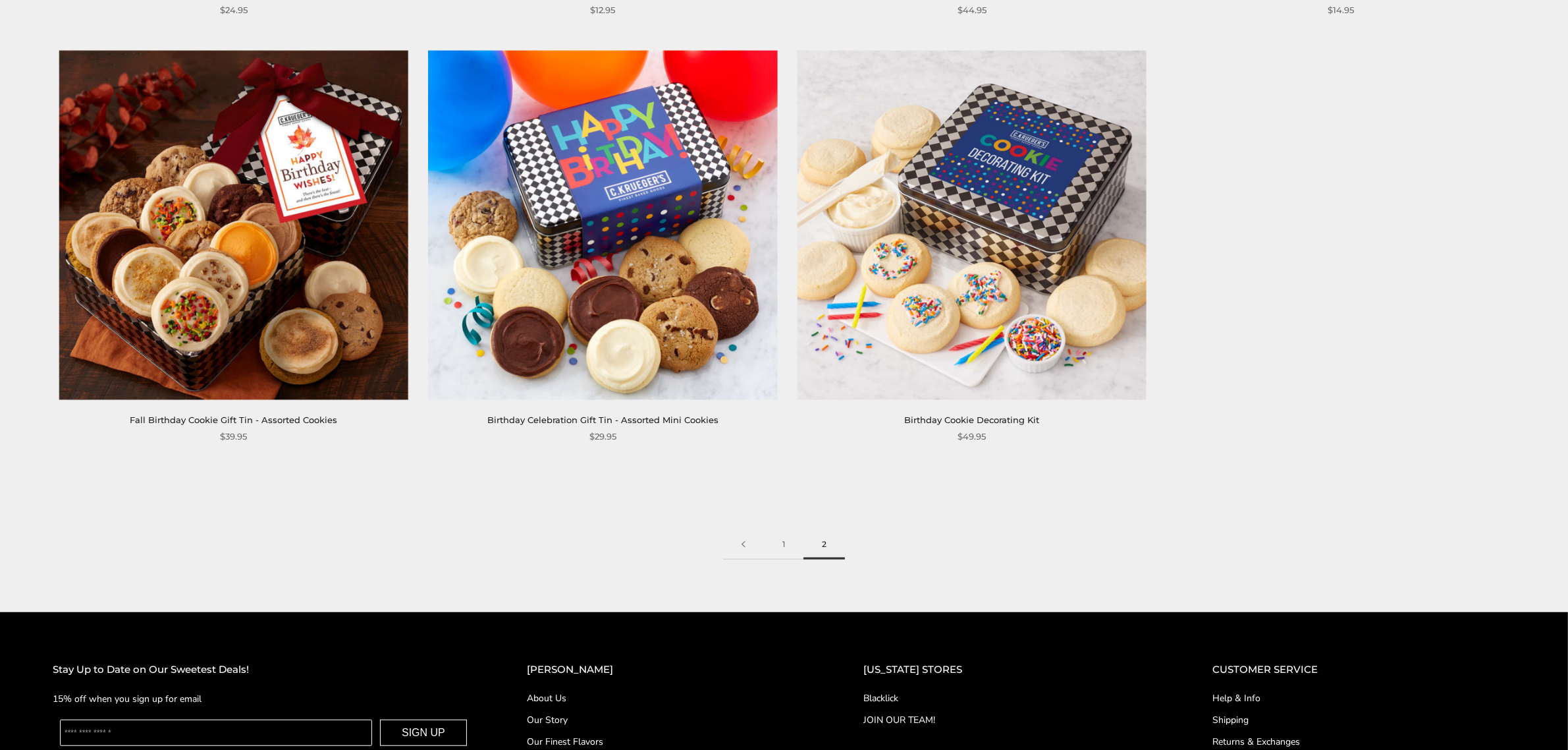
scroll to position [1098, 0]
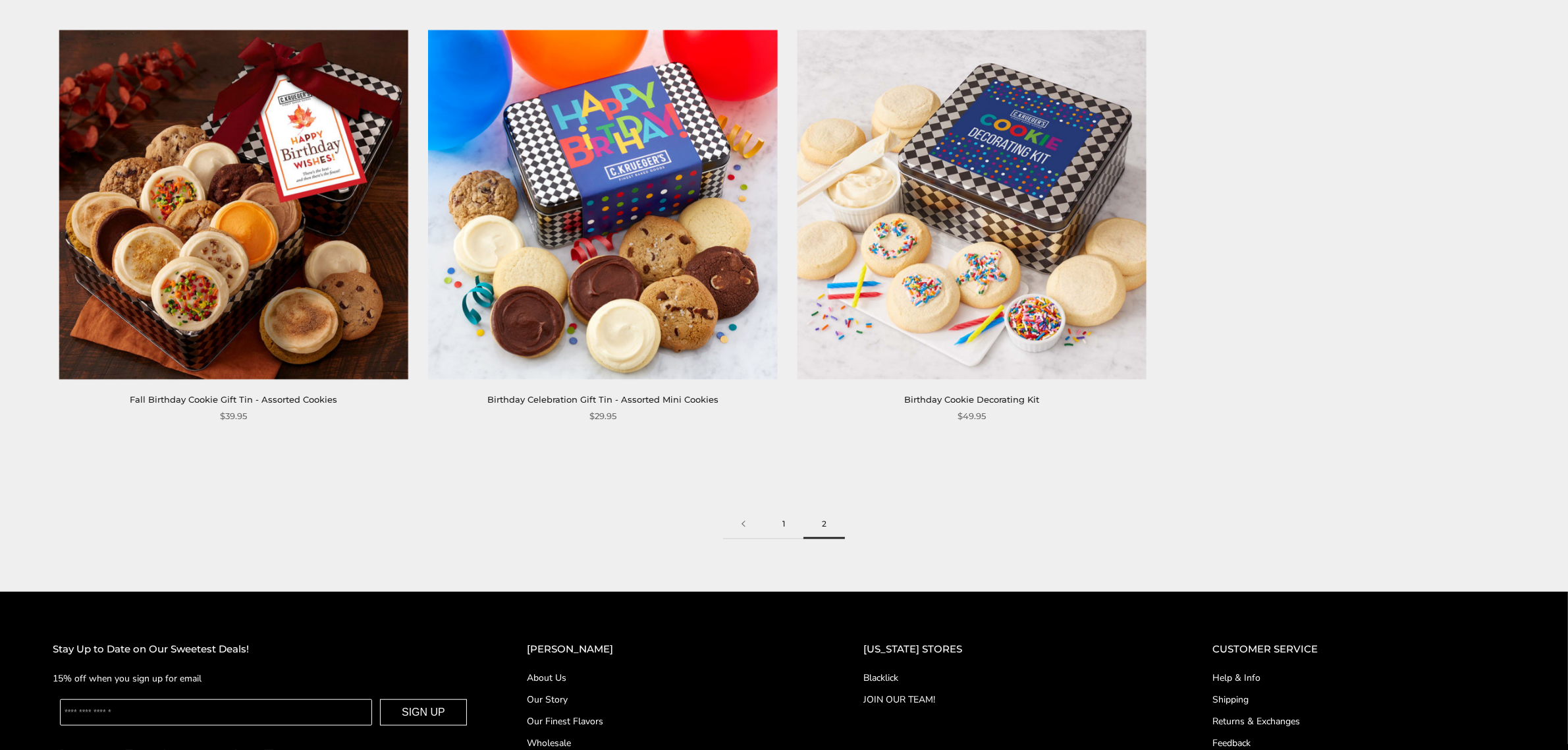
click at [777, 518] on link "1" at bounding box center [784, 524] width 39 height 29
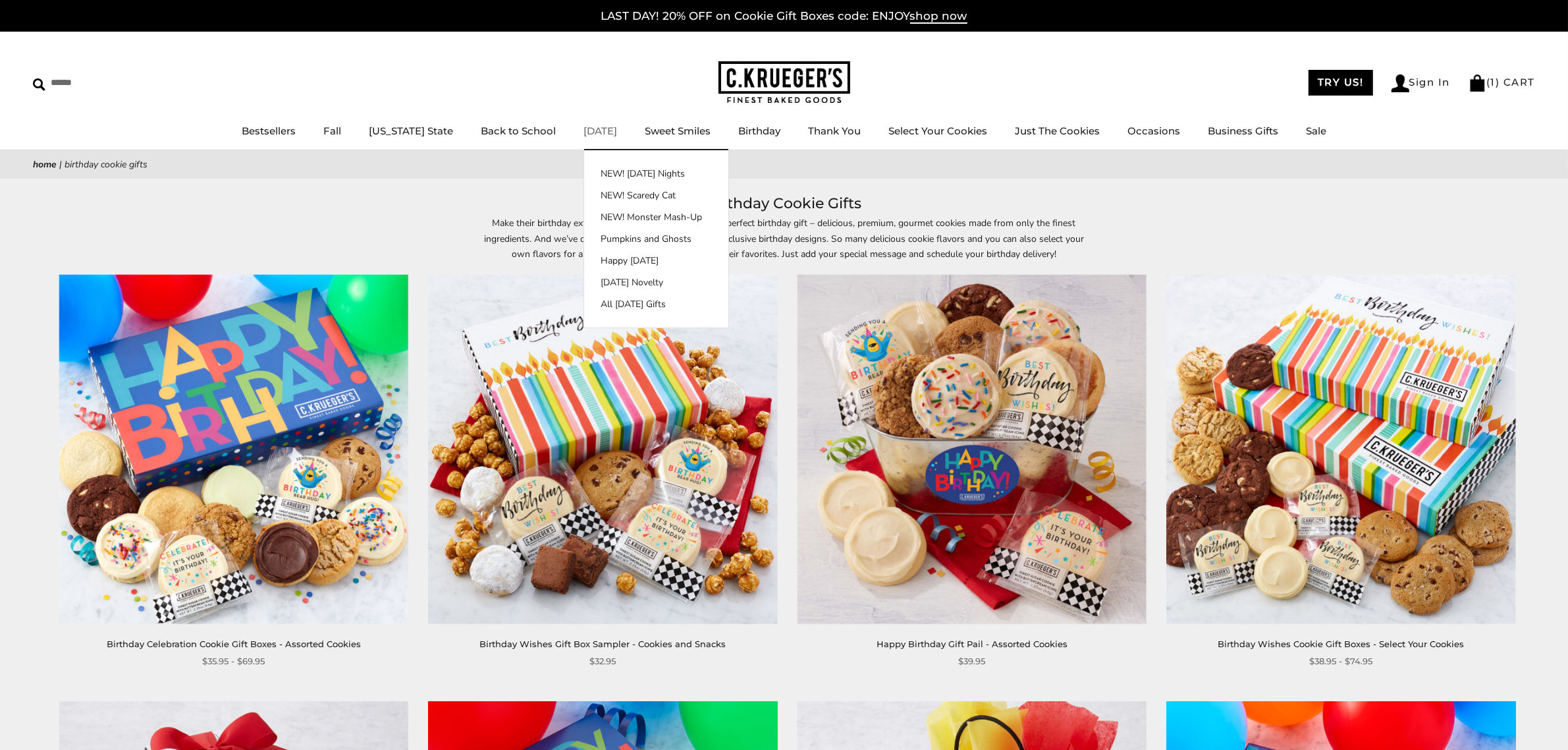
click at [583, 126] on link "[DATE]" at bounding box center [600, 131] width 34 height 13
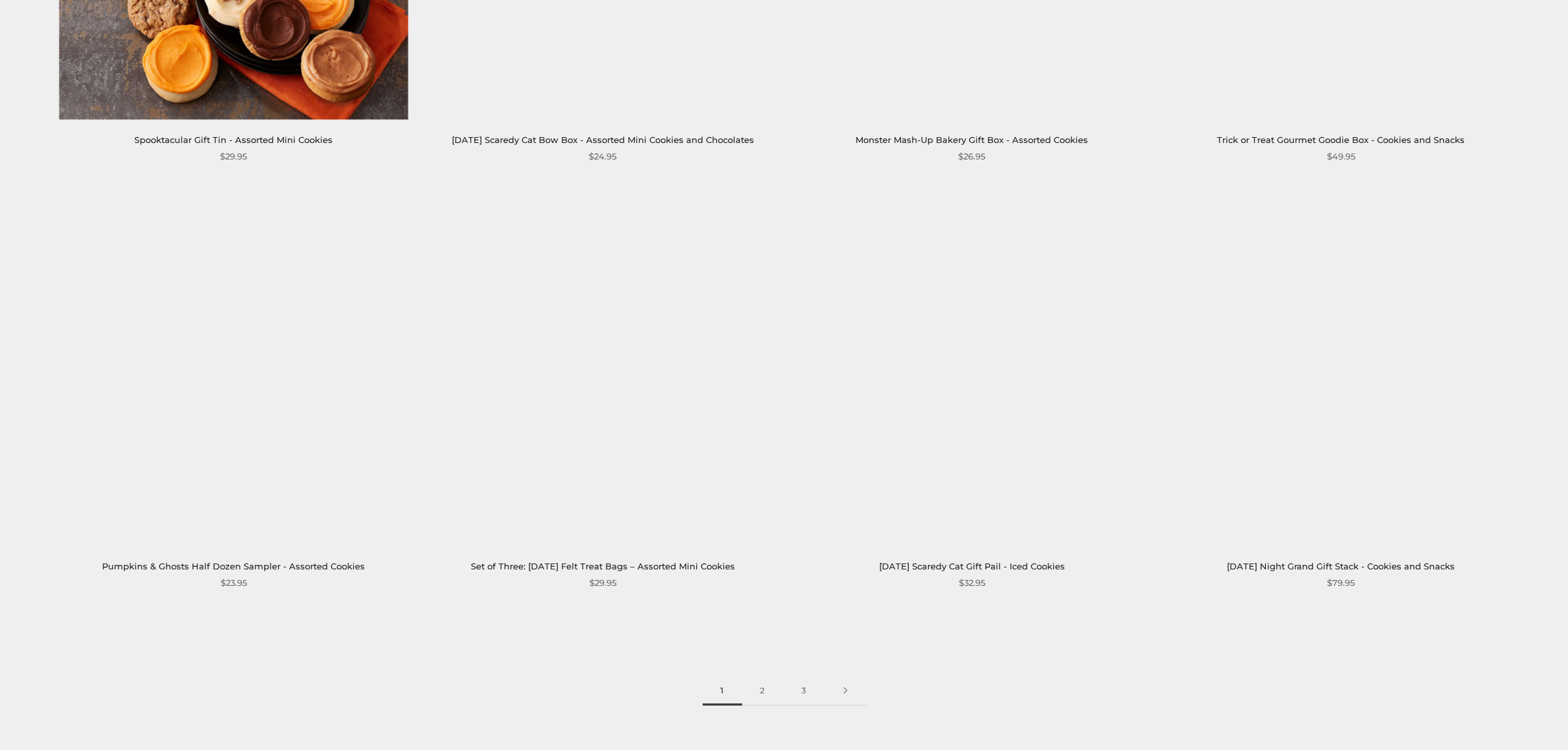
scroll to position [2415, 0]
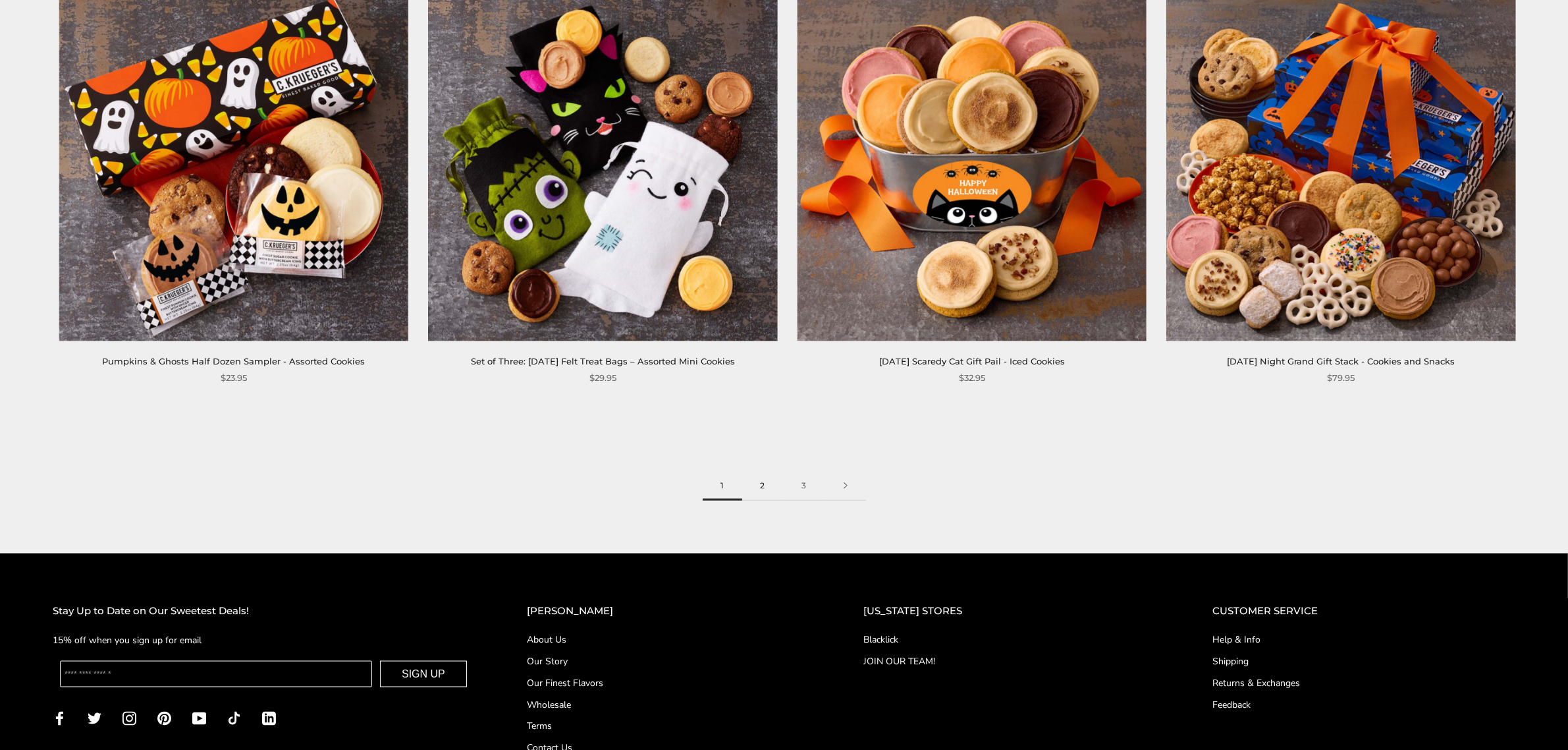
click at [767, 482] on link "2" at bounding box center [763, 485] width 41 height 29
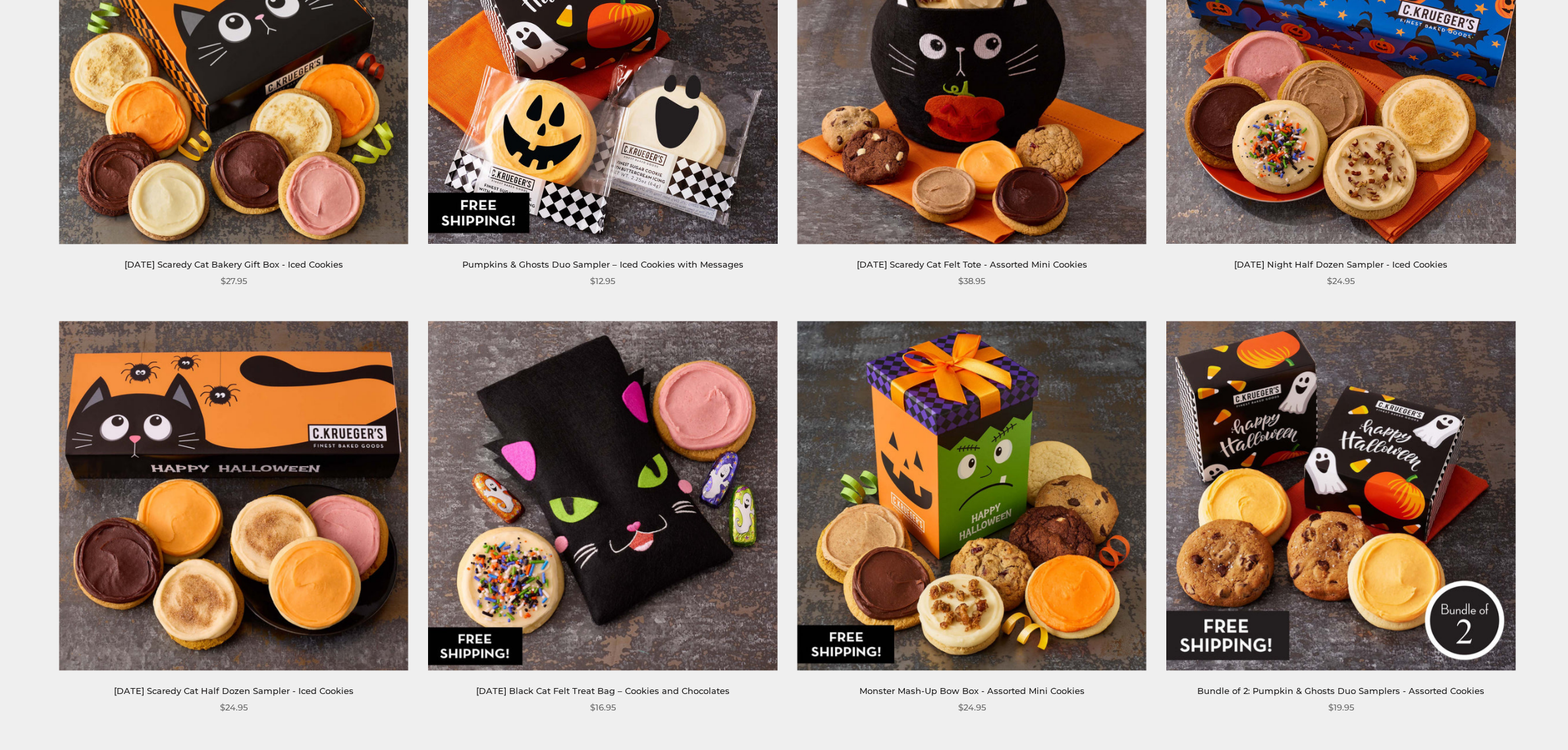
scroll to position [2415, 0]
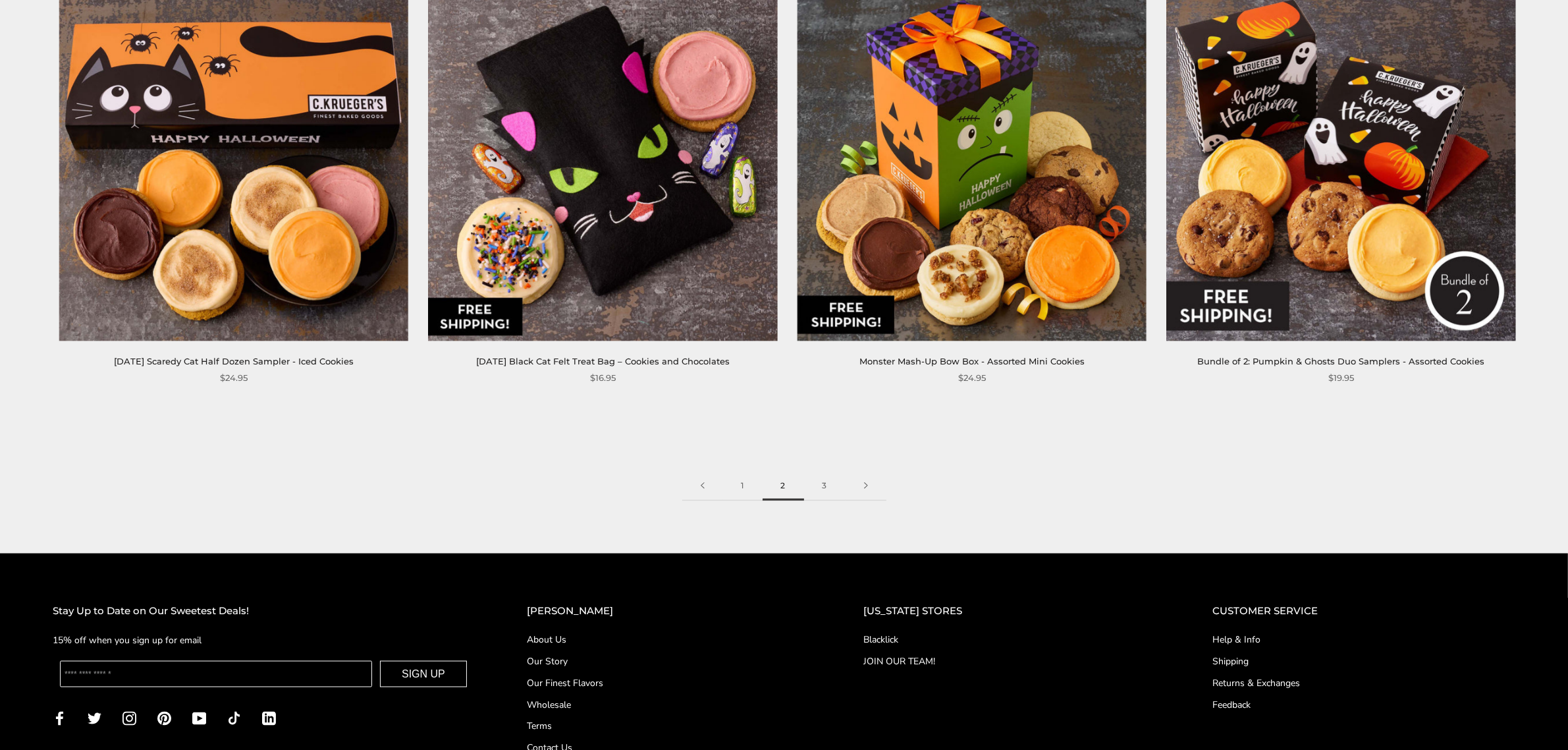
drag, startPoint x: 824, startPoint y: 485, endPoint x: 869, endPoint y: 468, distance: 48.1
click at [825, 485] on link "3" at bounding box center [825, 485] width 41 height 29
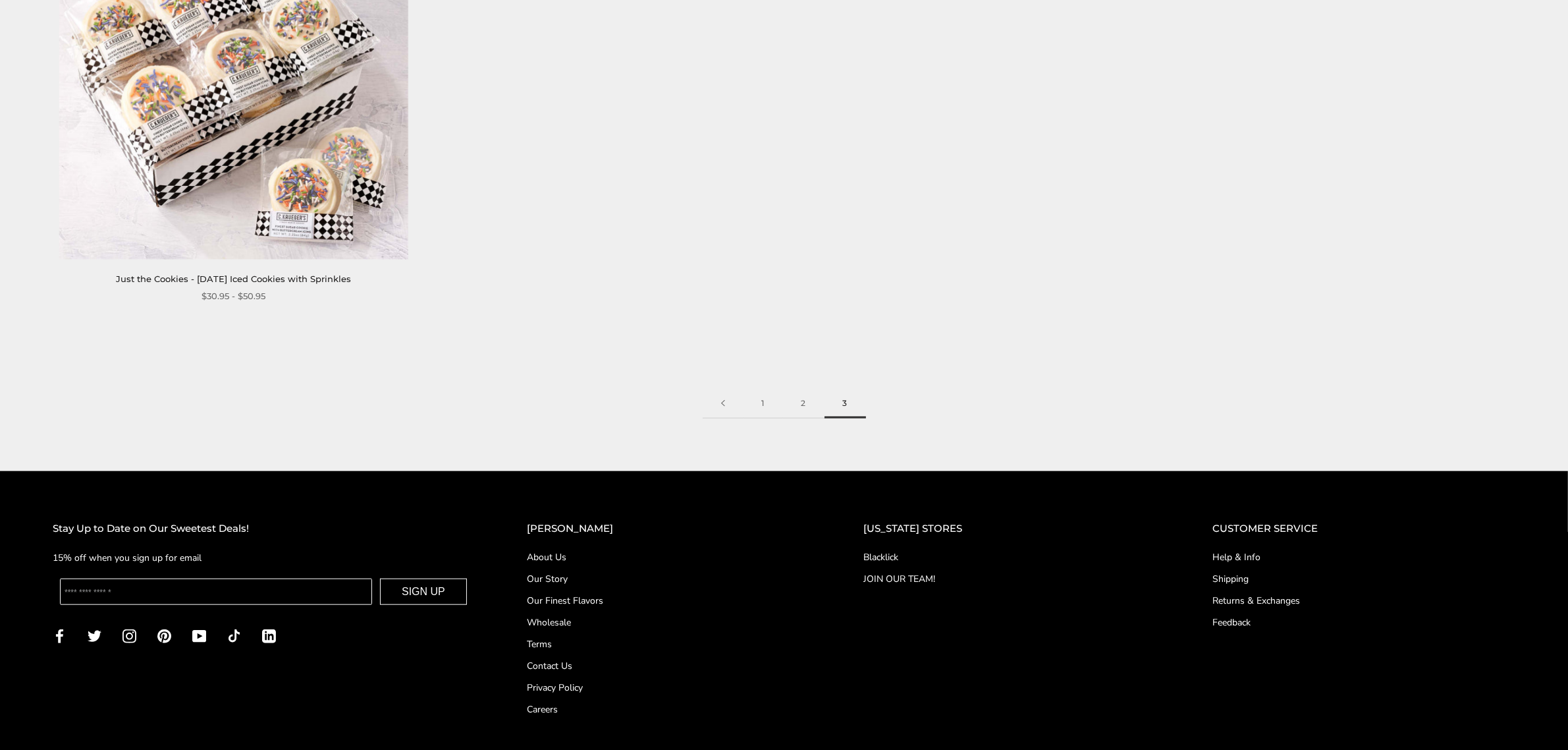
scroll to position [1744, 0]
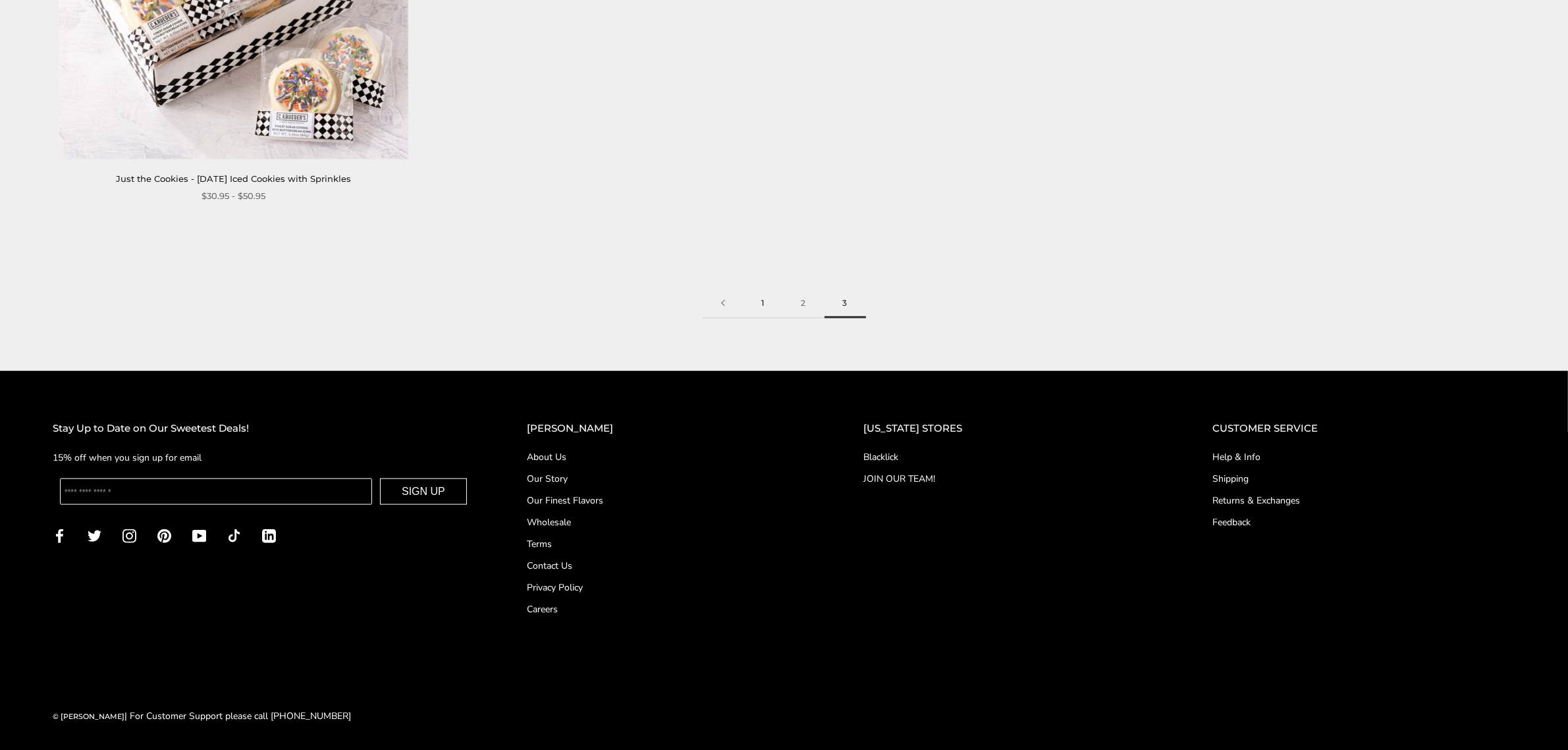
click at [760, 304] on link "1" at bounding box center [763, 303] width 39 height 29
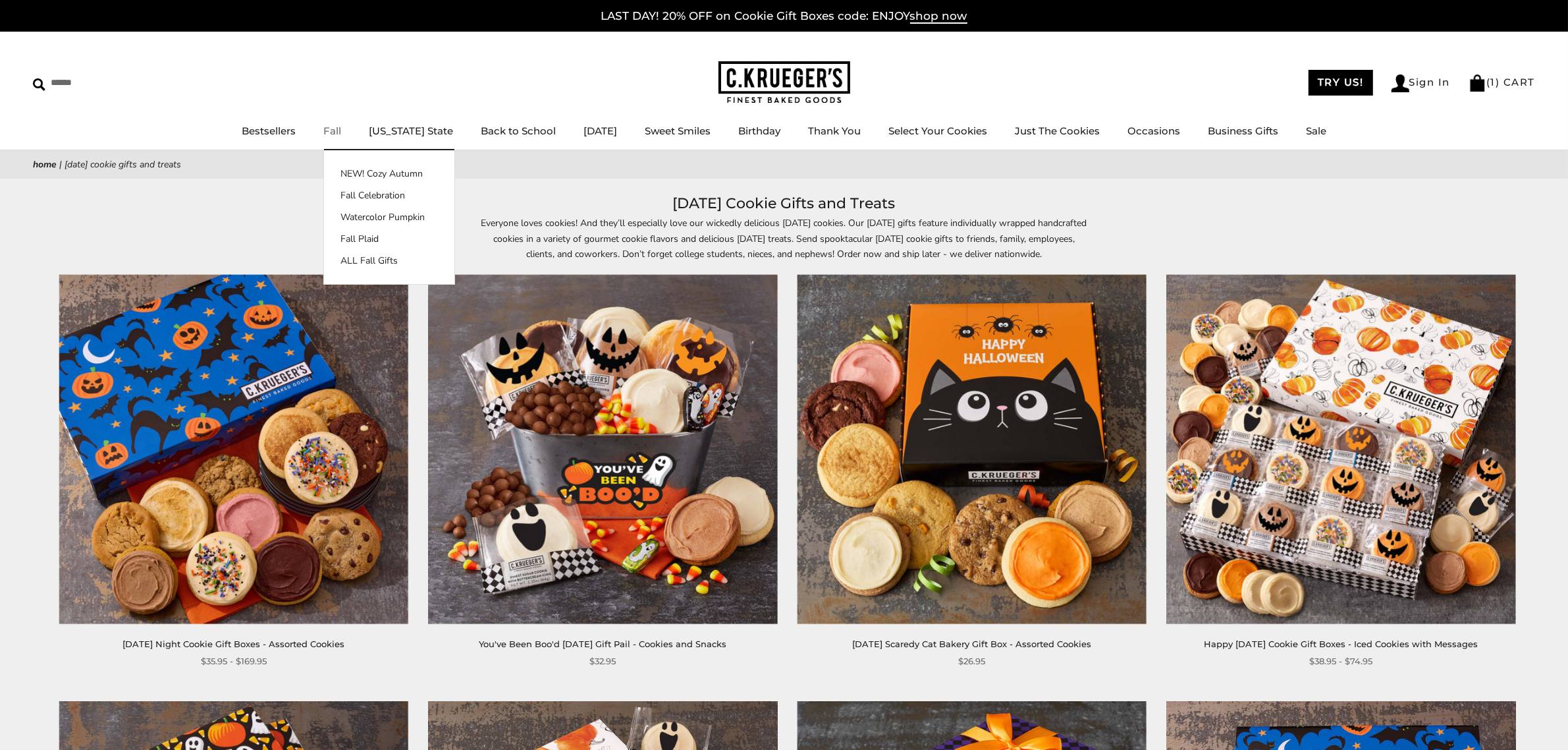
click at [372, 222] on link "Watercolor Pumpkin" at bounding box center [390, 216] width 130 height 13
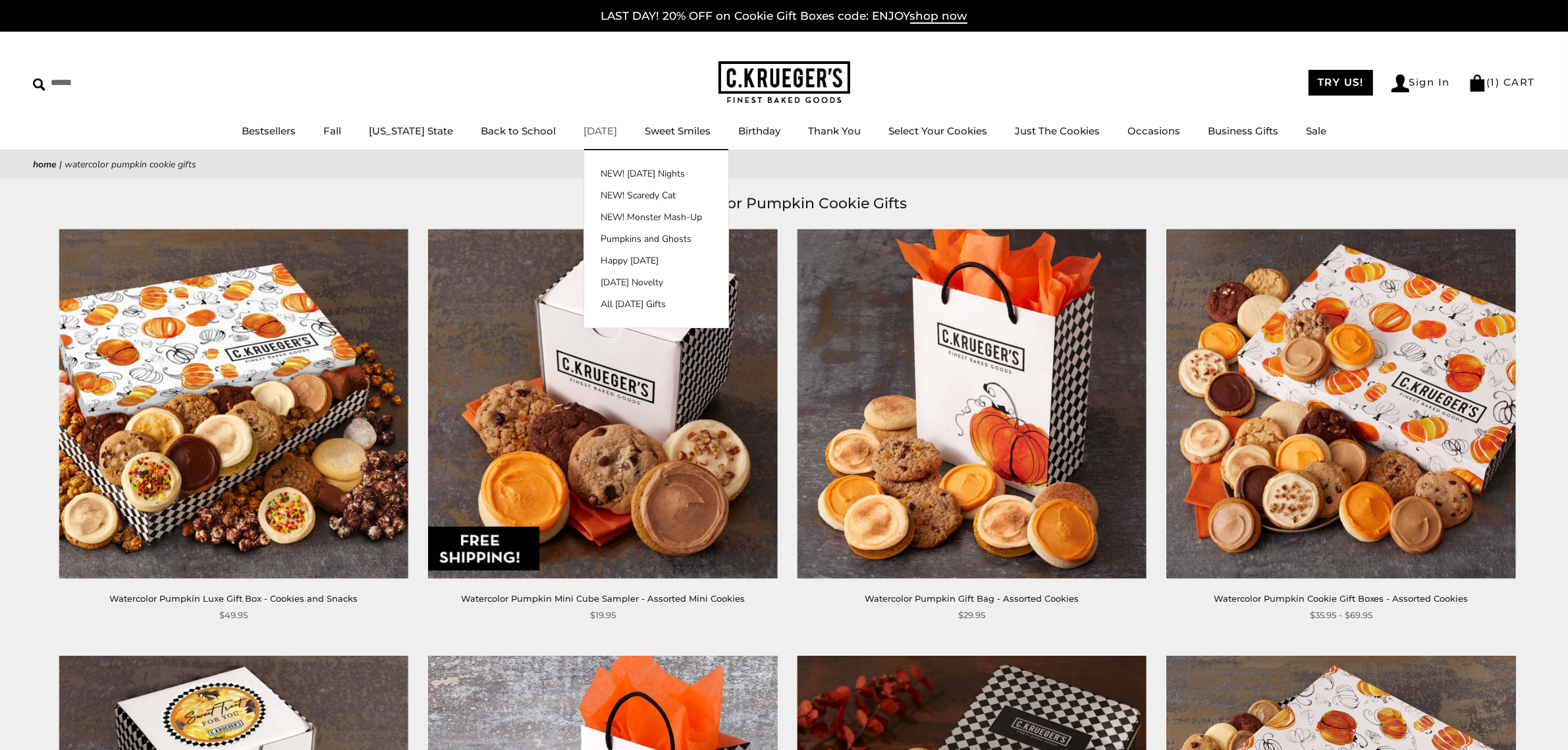
click at [597, 123] on li "[DATE] NEW! [DATE] Nights NEW! Scaredy Cat NEW! Monster Mash-Up Pumpkins and Gh…" at bounding box center [600, 131] width 34 height 16
drag, startPoint x: 600, startPoint y: 173, endPoint x: 606, endPoint y: 179, distance: 8.5
click at [600, 173] on link "NEW! [DATE] Nights" at bounding box center [656, 173] width 144 height 13
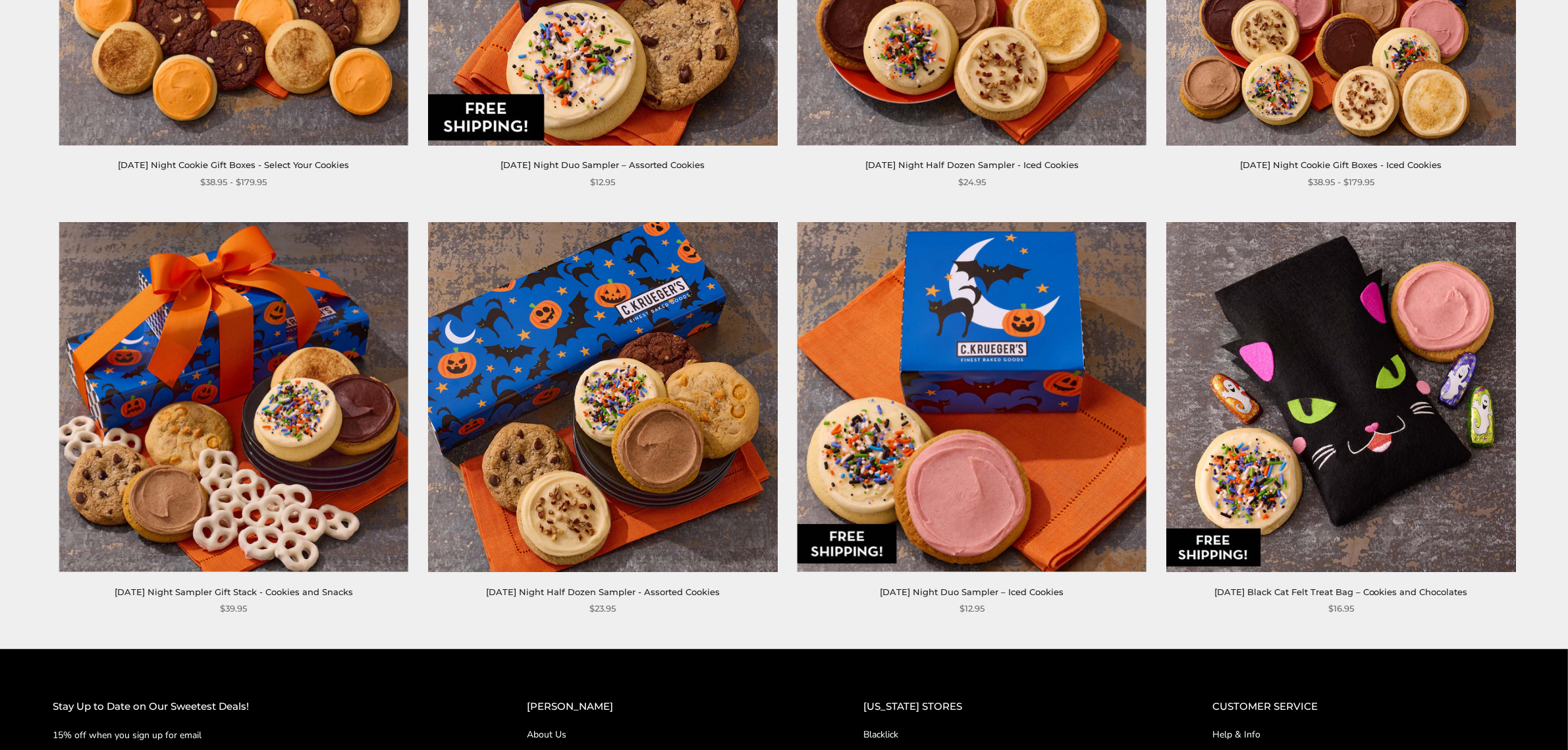
scroll to position [878, 0]
